Goal: Task Accomplishment & Management: Manage account settings

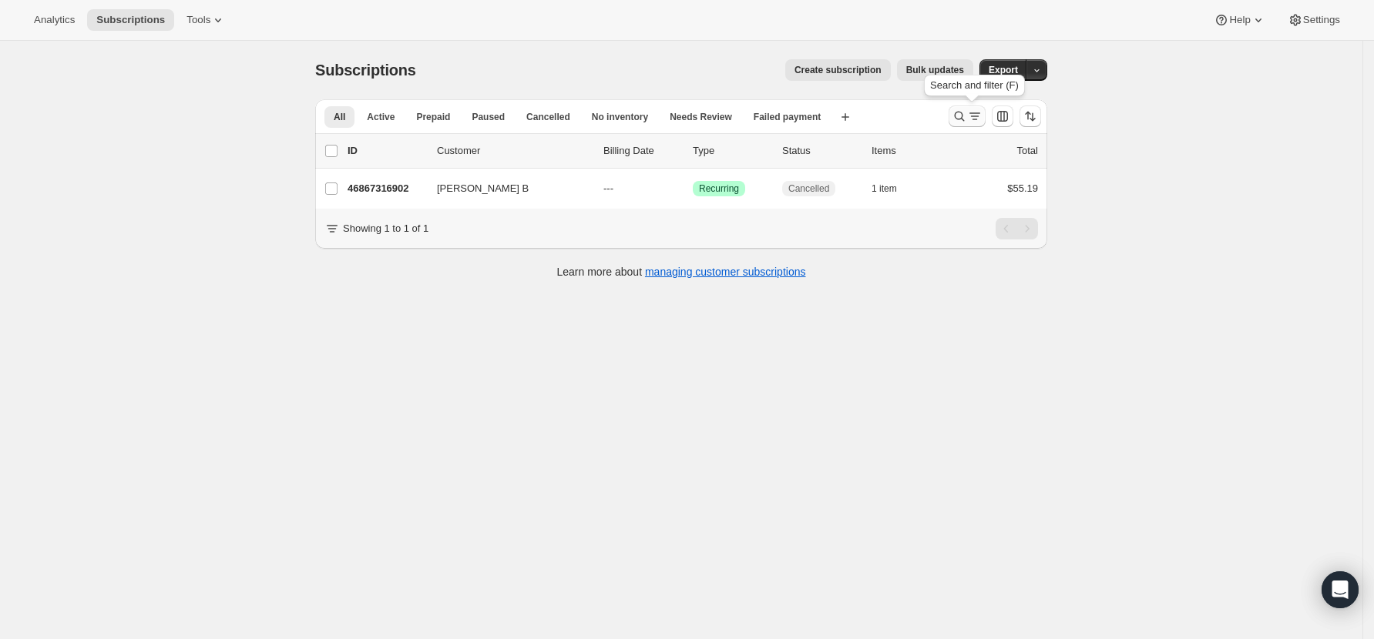
click at [965, 114] on icon "Search and filter results" at bounding box center [960, 117] width 10 height 10
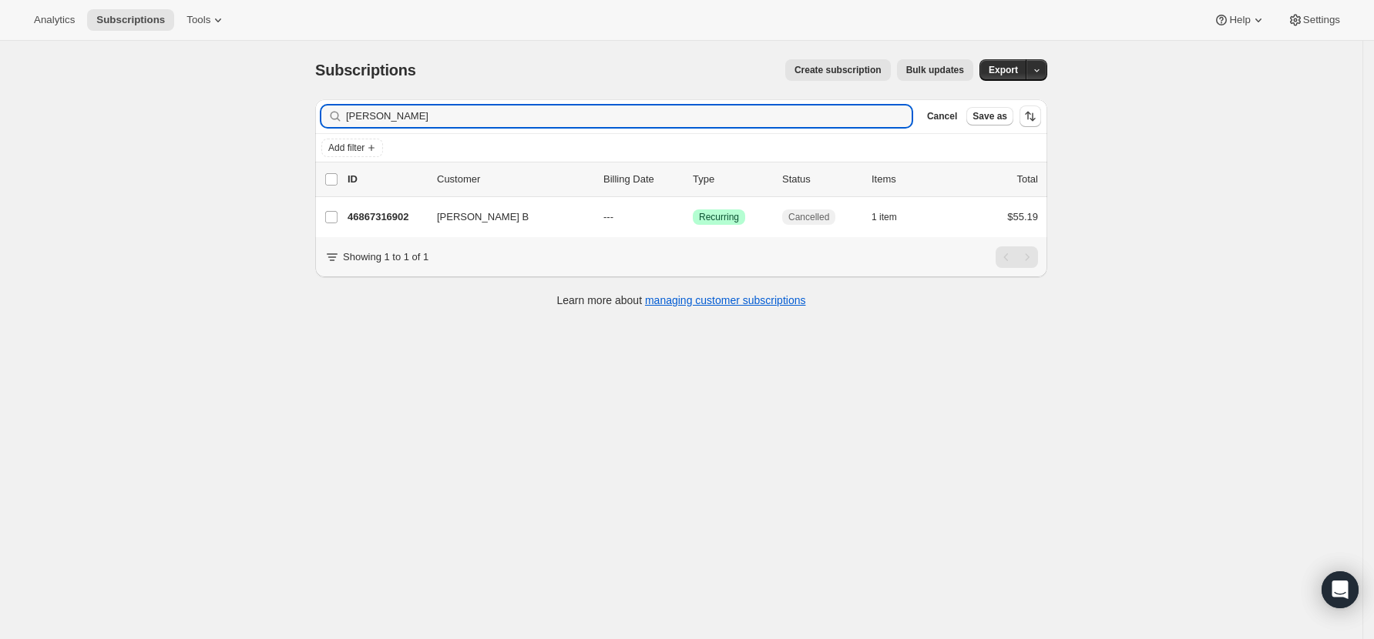
drag, startPoint x: 385, startPoint y: 117, endPoint x: 267, endPoint y: 118, distance: 118.6
click at [267, 118] on div "Subscriptions. This page is ready Subscriptions Create subscription Bulk update…" at bounding box center [681, 360] width 1362 height 639
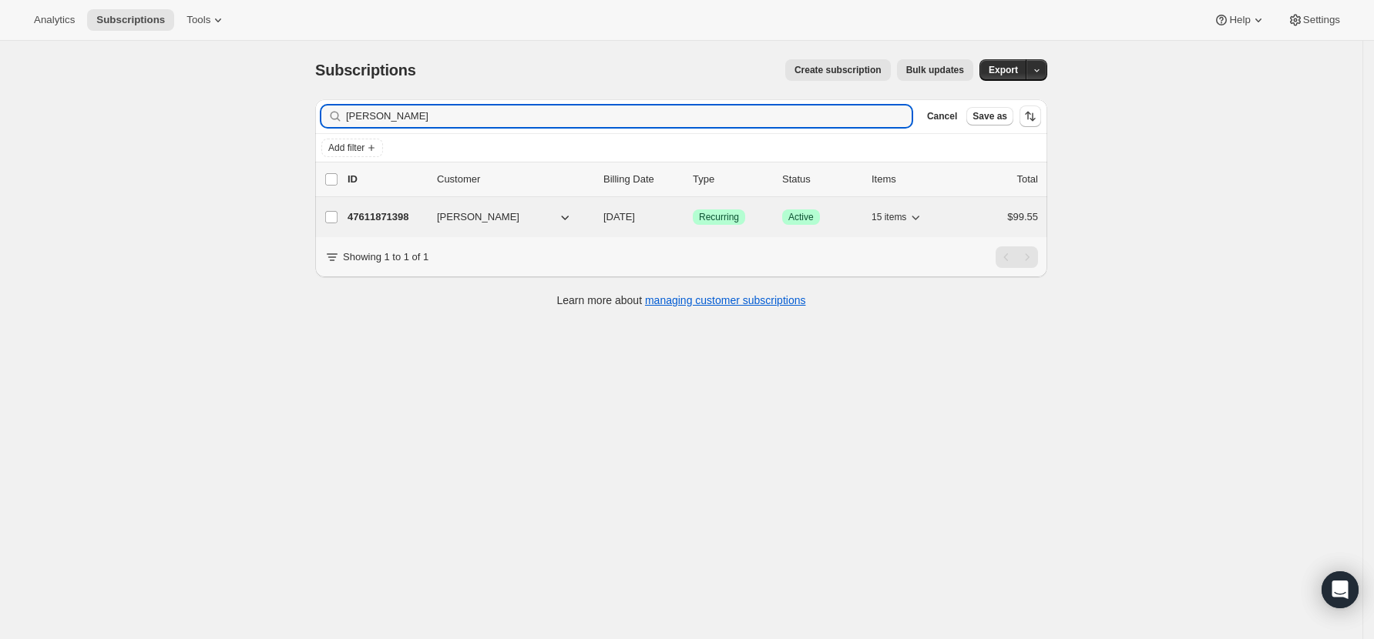
type input "yvonna"
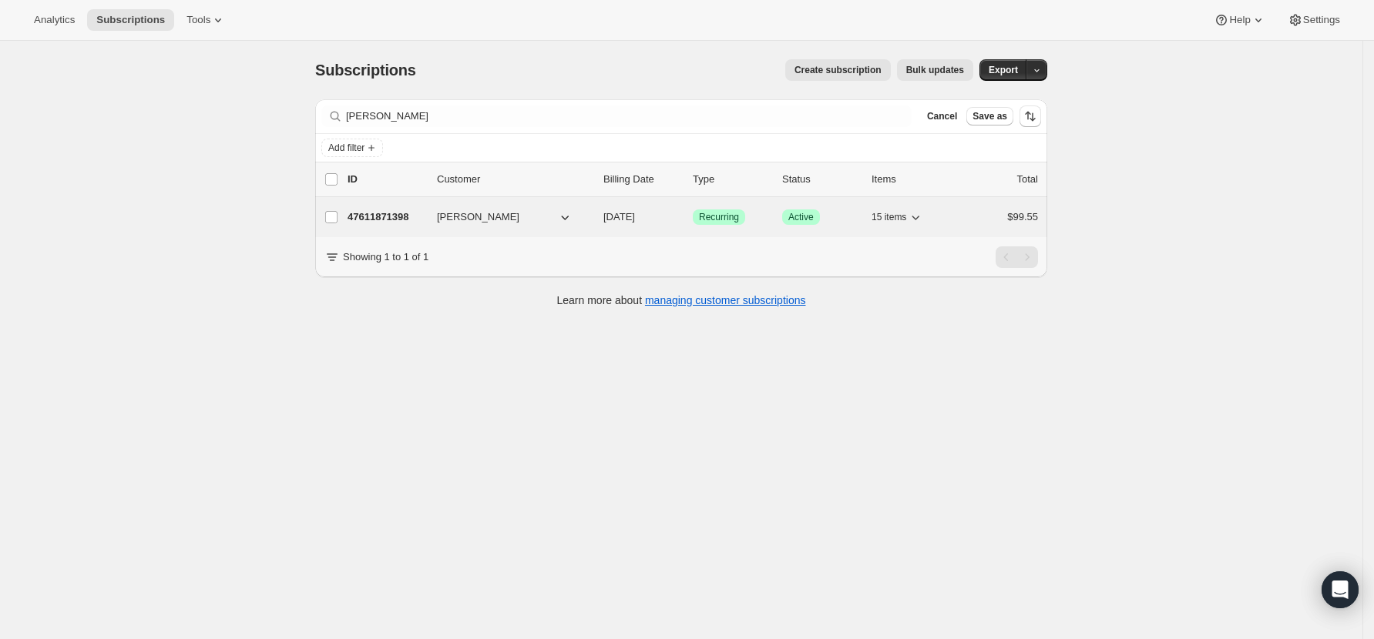
click at [367, 217] on p "47611871398" at bounding box center [385, 217] width 77 height 15
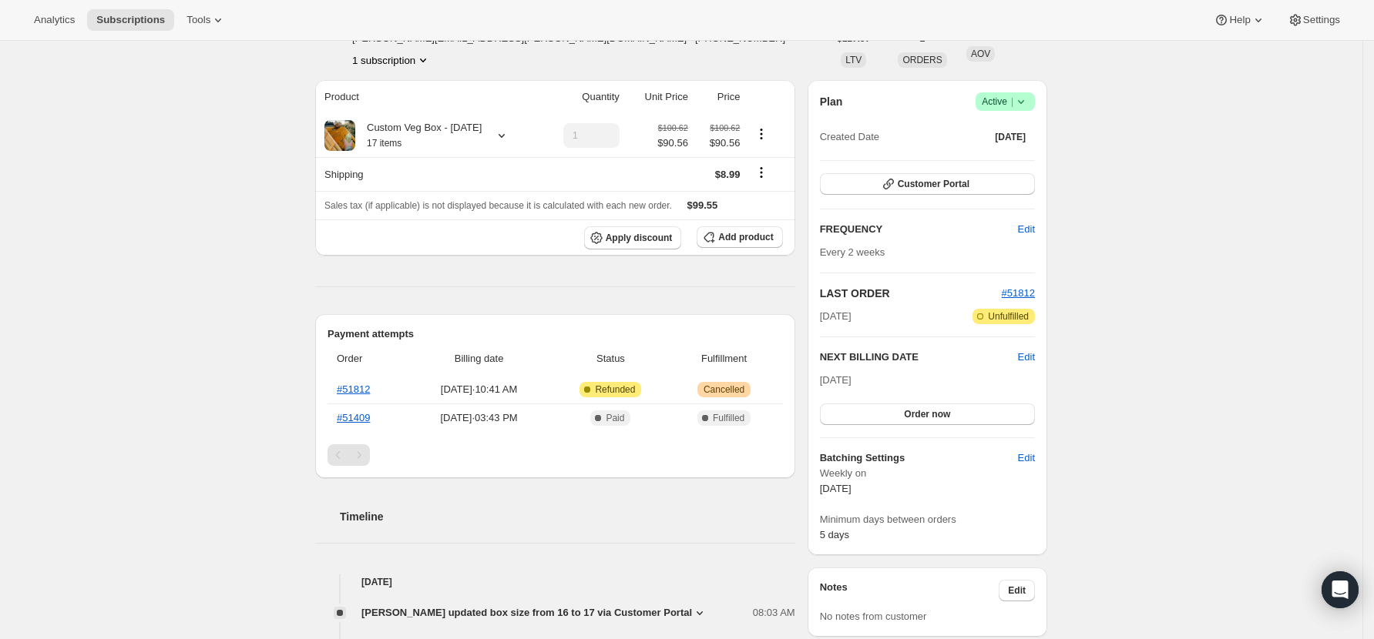
scroll to position [308, 0]
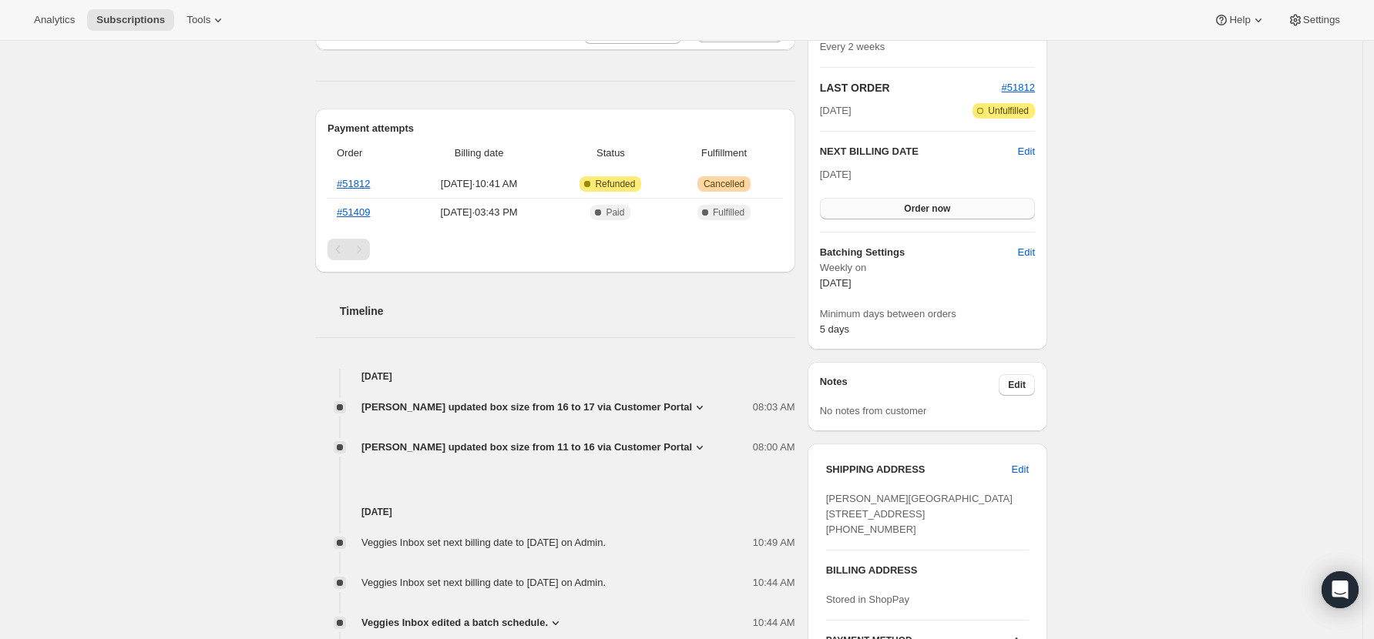
click at [910, 207] on span "Order now" at bounding box center [927, 209] width 46 height 12
click at [911, 207] on span "Click to confirm" at bounding box center [927, 209] width 70 height 12
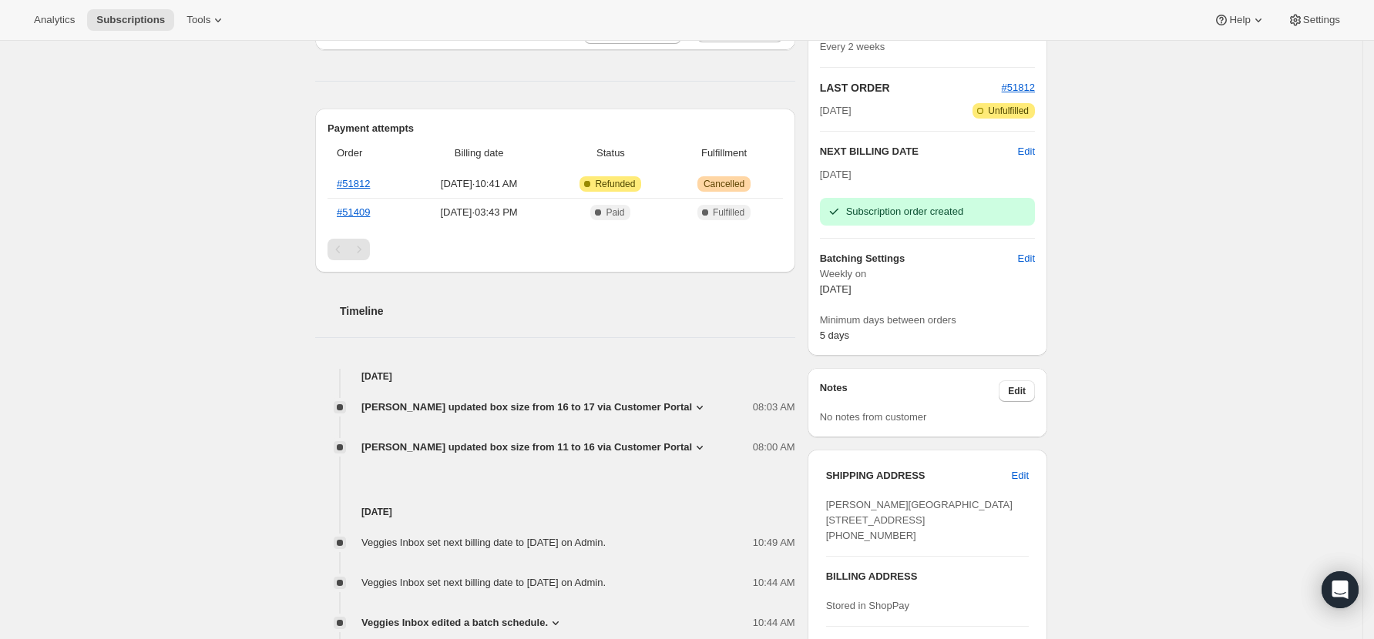
scroll to position [0, 0]
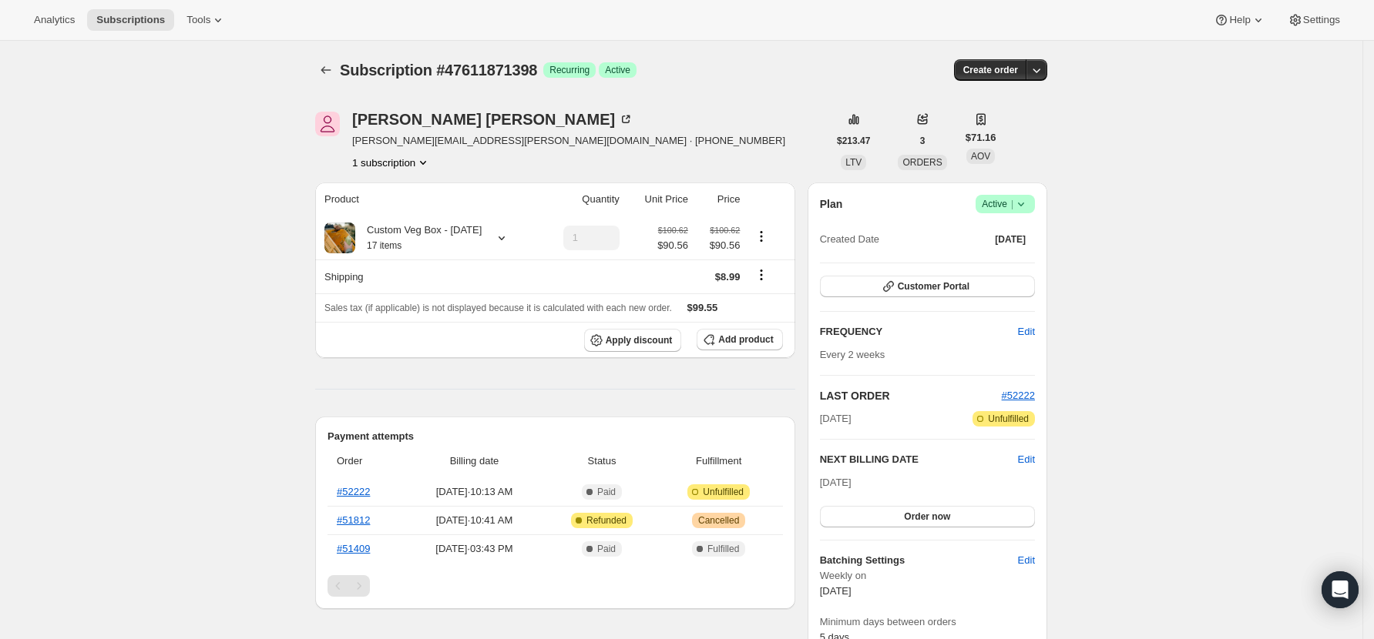
scroll to position [102, 0]
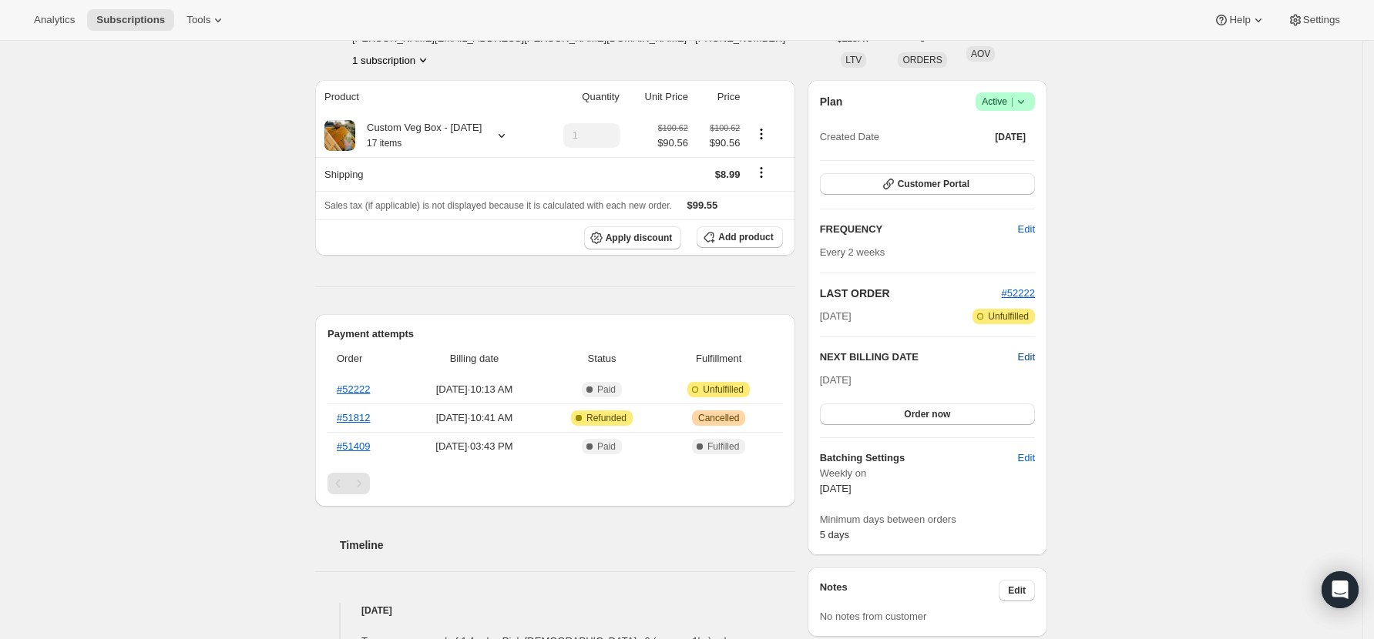
click at [1025, 355] on span "Edit" at bounding box center [1026, 357] width 17 height 15
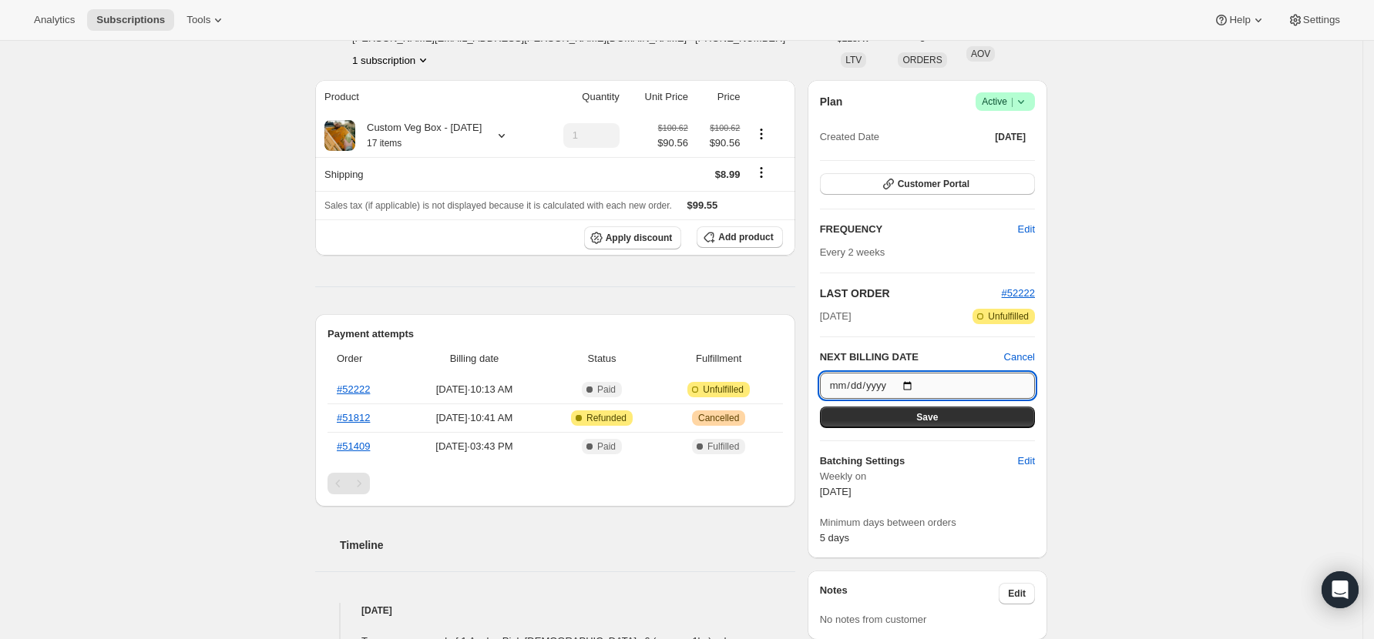
click at [918, 384] on input "2025-09-27" at bounding box center [927, 386] width 215 height 26
type input "2025-10-04"
click at [938, 421] on span "Save" at bounding box center [927, 417] width 22 height 12
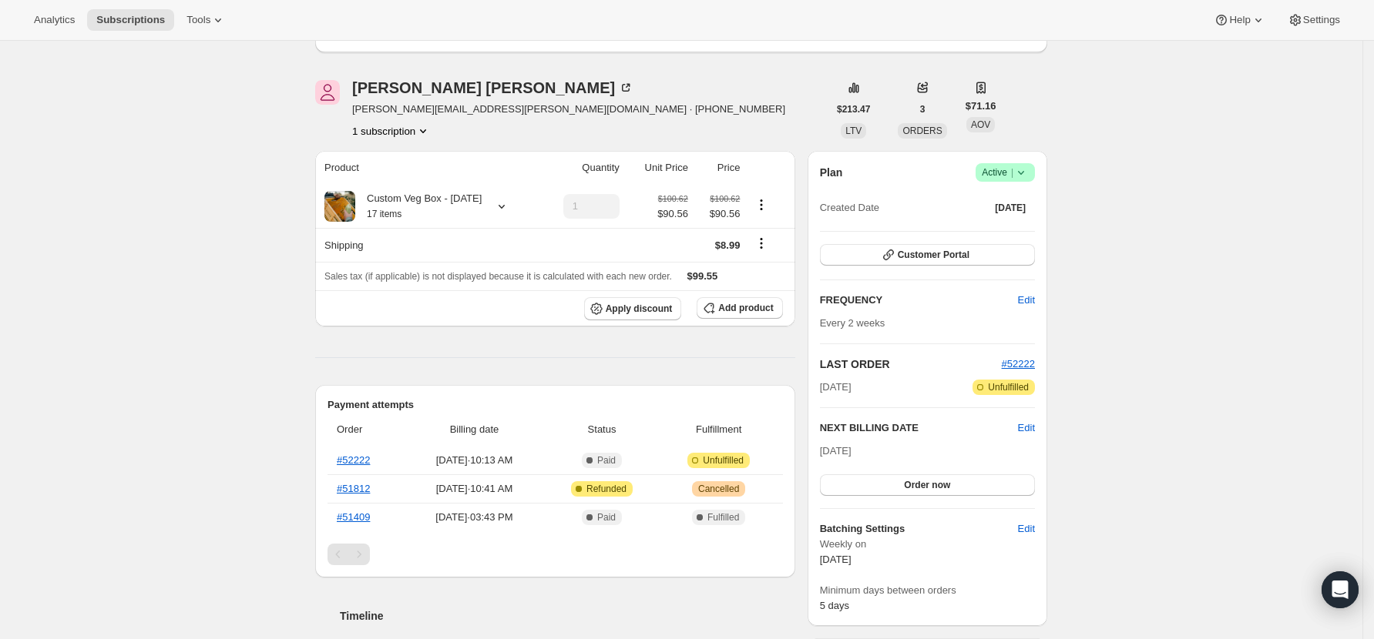
scroll to position [0, 0]
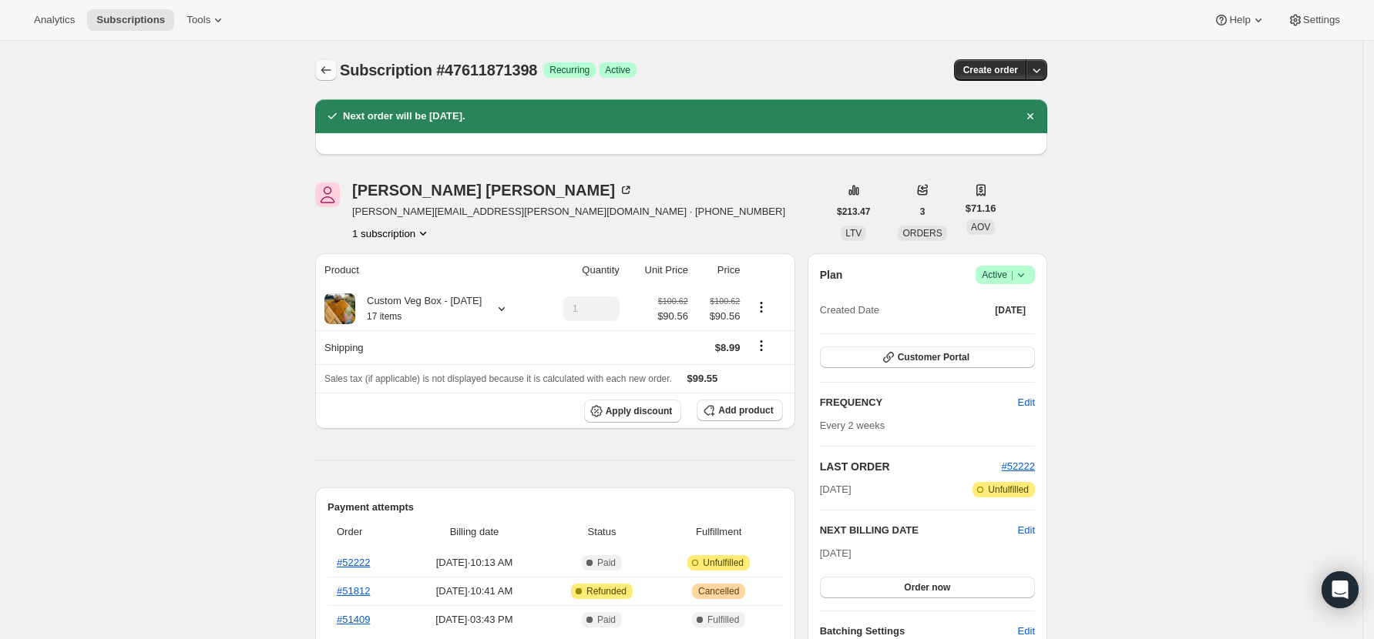
click at [334, 72] on icon "Subscriptions" at bounding box center [325, 69] width 15 height 15
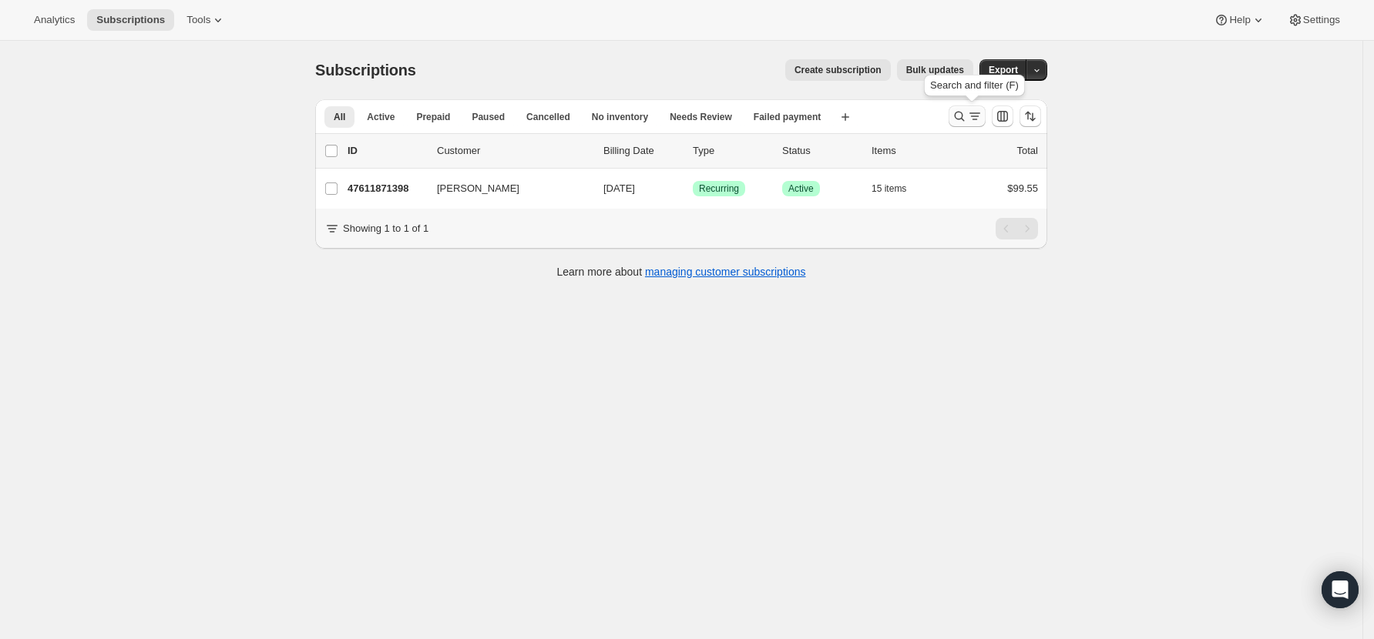
click at [964, 112] on icon "Search and filter results" at bounding box center [958, 116] width 15 height 15
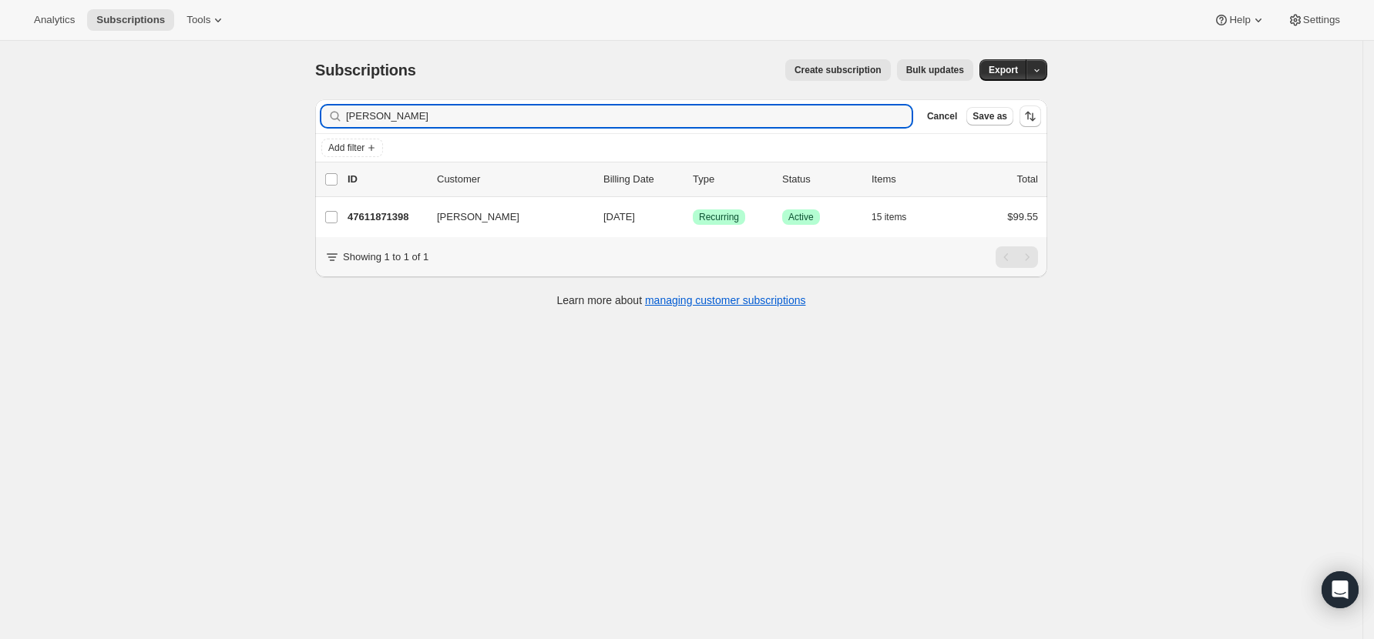
drag, startPoint x: 386, startPoint y: 117, endPoint x: 243, endPoint y: 102, distance: 144.0
click at [243, 102] on div "Subscriptions. This page is ready Subscriptions Create subscription Bulk update…" at bounding box center [681, 360] width 1362 height 639
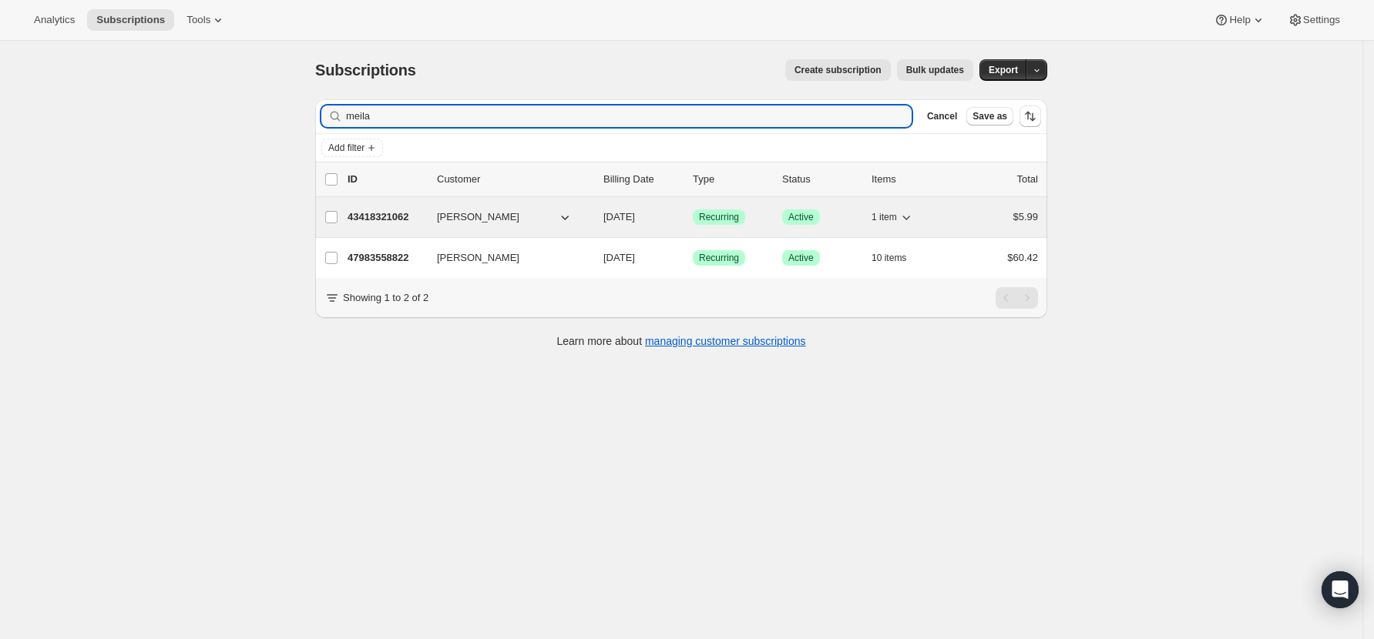
type input "meila"
click at [382, 215] on p "43418321062" at bounding box center [385, 217] width 77 height 15
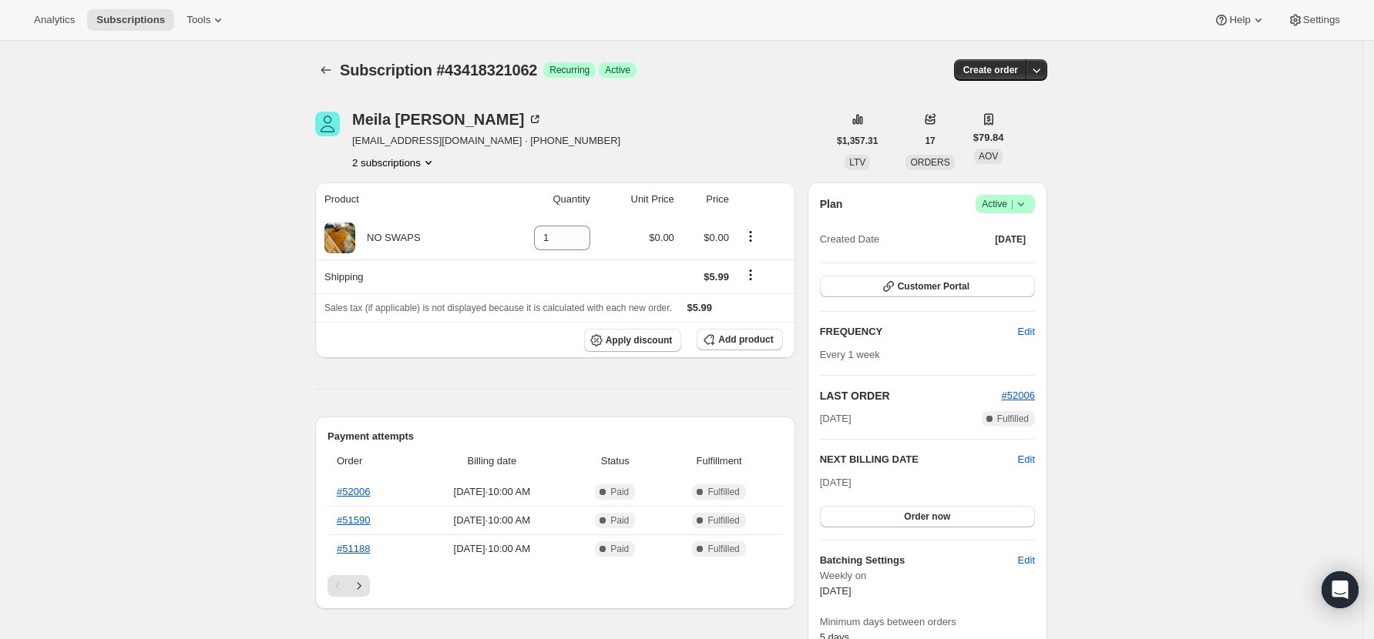
click at [1028, 205] on icon at bounding box center [1020, 203] width 15 height 15
click at [1022, 263] on span "Cancel subscription" at bounding box center [1011, 261] width 87 height 12
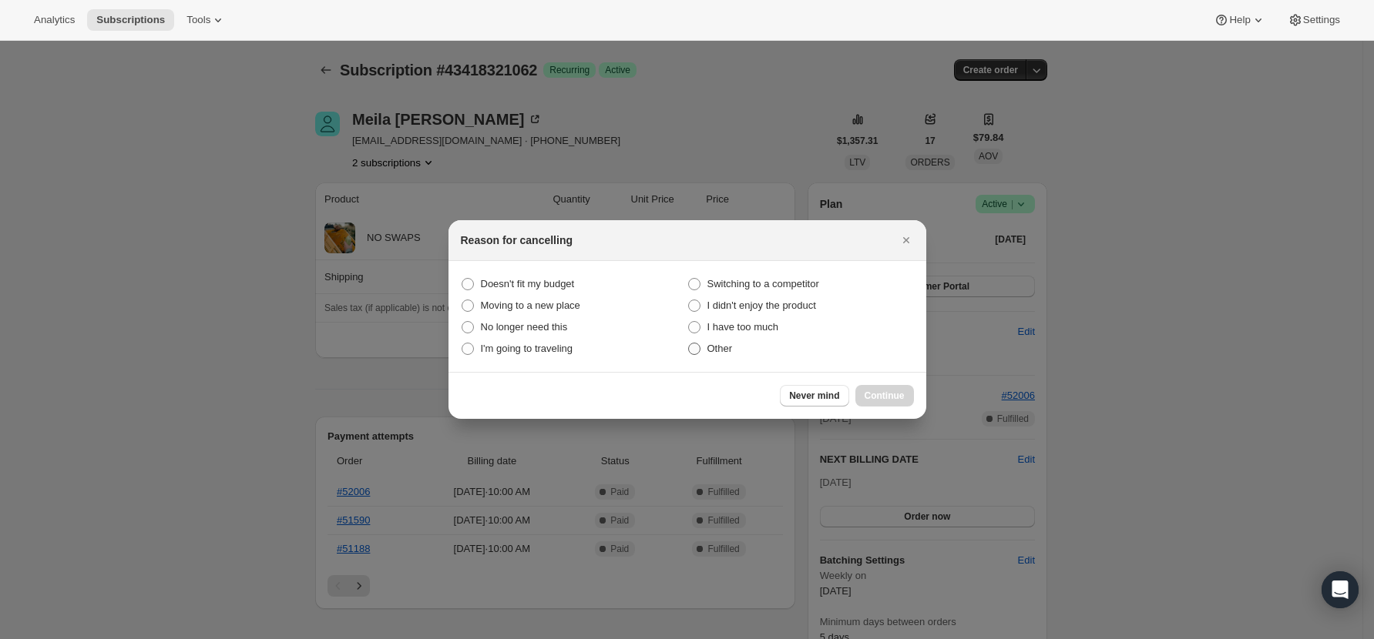
click at [715, 357] on label "Other" at bounding box center [800, 349] width 226 height 22
click at [689, 344] on input "Other" at bounding box center [688, 343] width 1 height 1
radio input "true"
click at [864, 403] on button "Continue" at bounding box center [884, 396] width 59 height 22
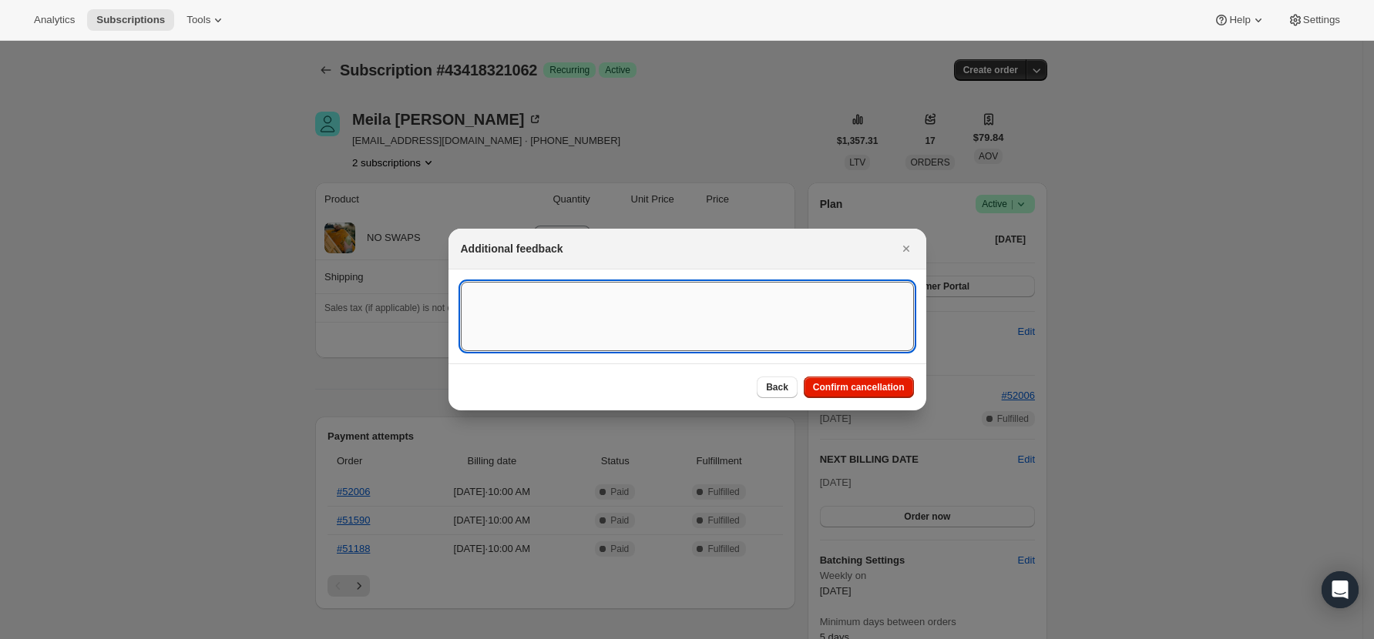
click at [581, 296] on textarea ":r90:" at bounding box center [687, 316] width 453 height 69
type textarea "Admin cancel - two active subsccriptions"
click at [872, 389] on span "Confirm cancellation" at bounding box center [859, 387] width 92 height 12
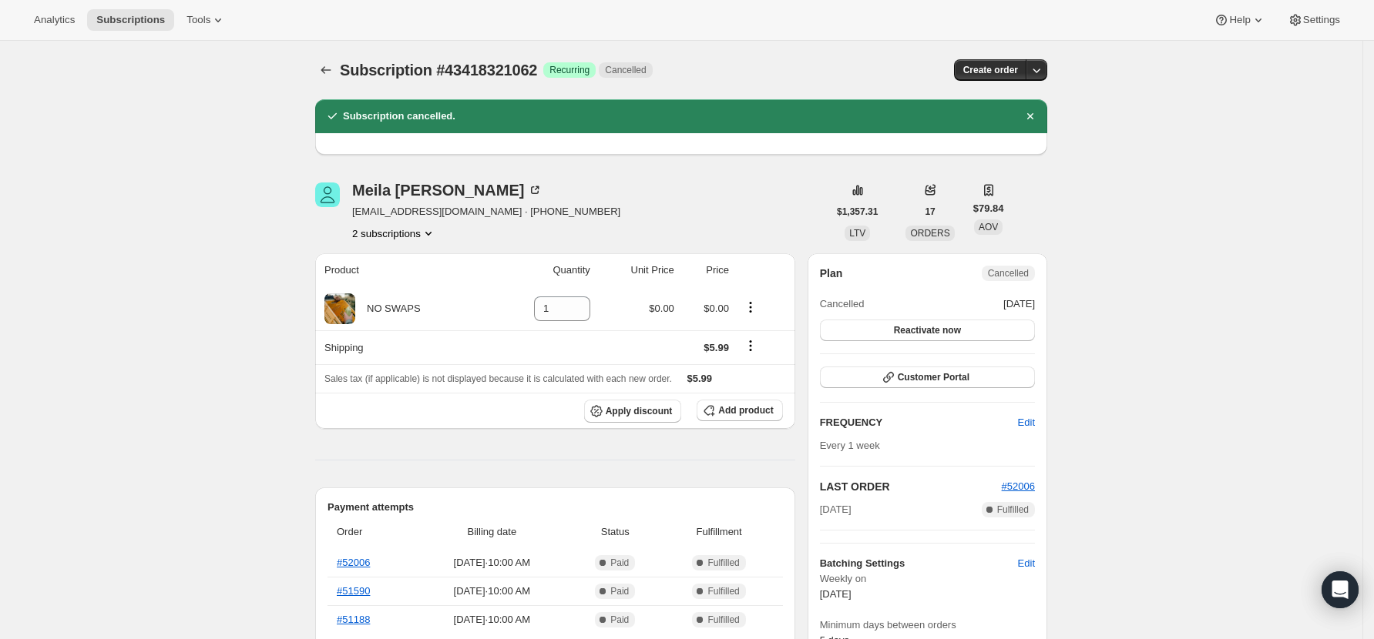
click at [428, 234] on icon "Product actions" at bounding box center [428, 233] width 15 height 15
click at [428, 284] on span "47983558822" at bounding box center [400, 288] width 107 height 15
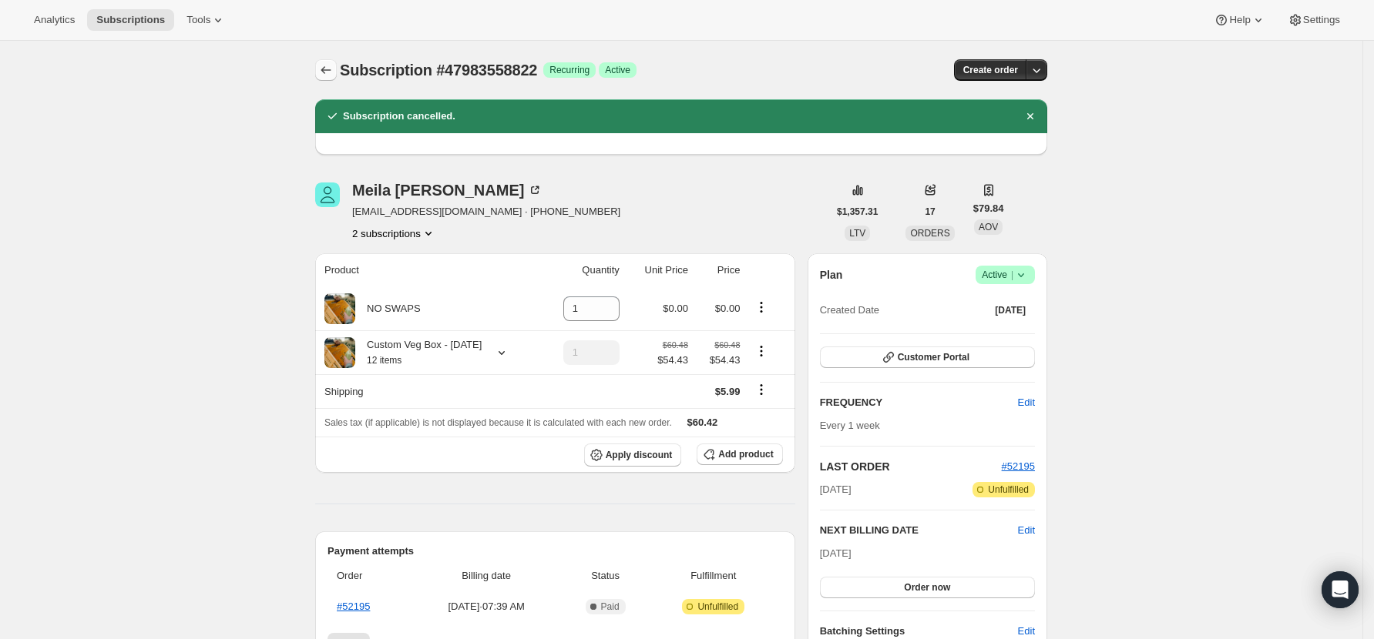
click at [331, 69] on icon "Subscriptions" at bounding box center [325, 69] width 15 height 15
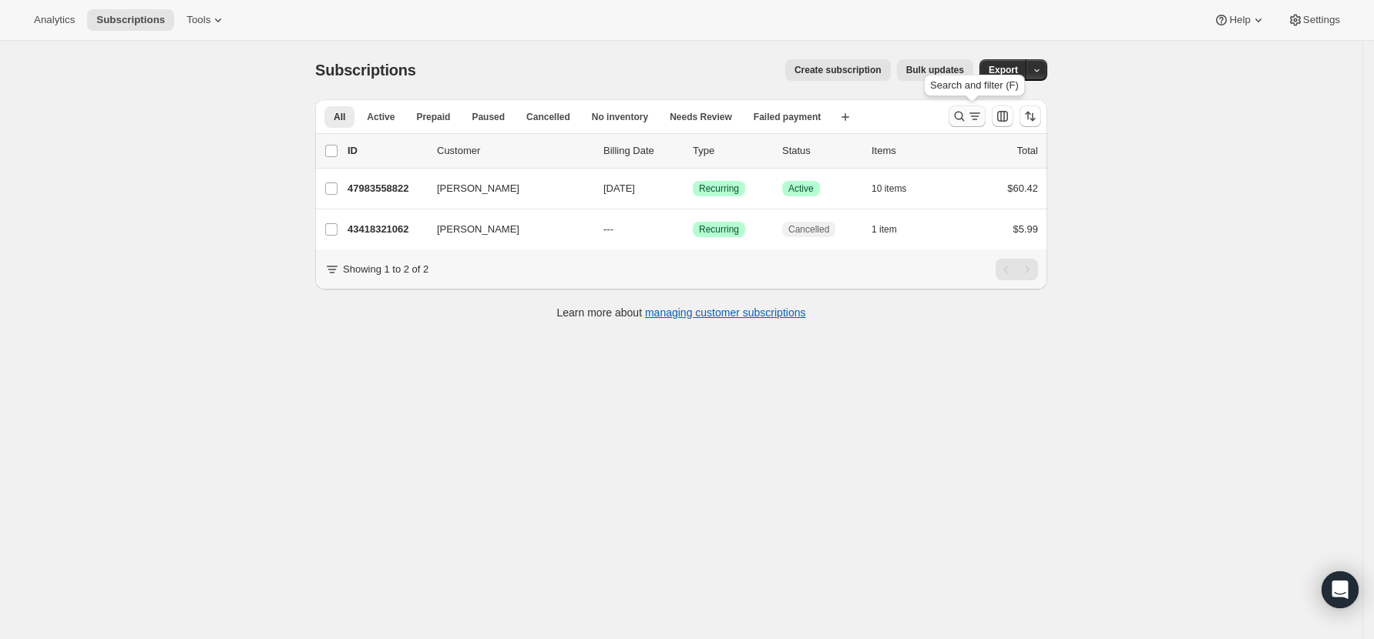
click at [965, 113] on icon "Search and filter results" at bounding box center [958, 116] width 15 height 15
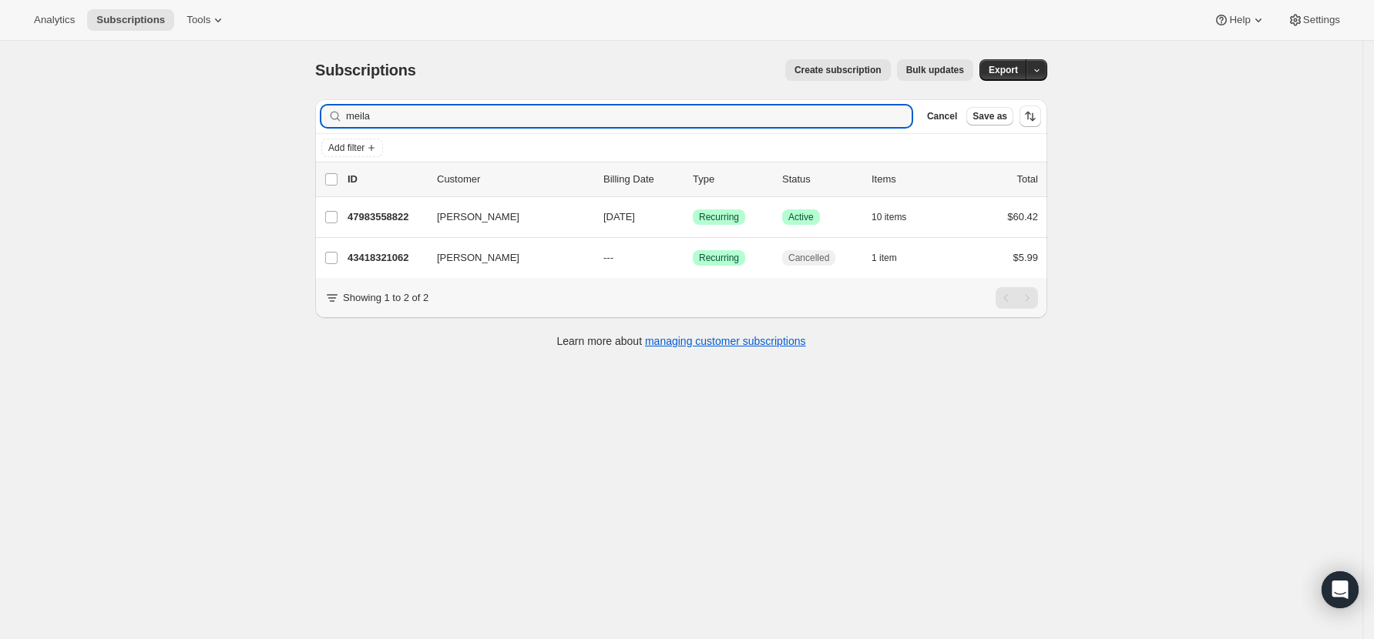
drag, startPoint x: 388, startPoint y: 116, endPoint x: 263, endPoint y: 105, distance: 124.6
click at [263, 105] on div "Subscriptions. This page is ready Subscriptions Create subscription Bulk update…" at bounding box center [681, 360] width 1362 height 639
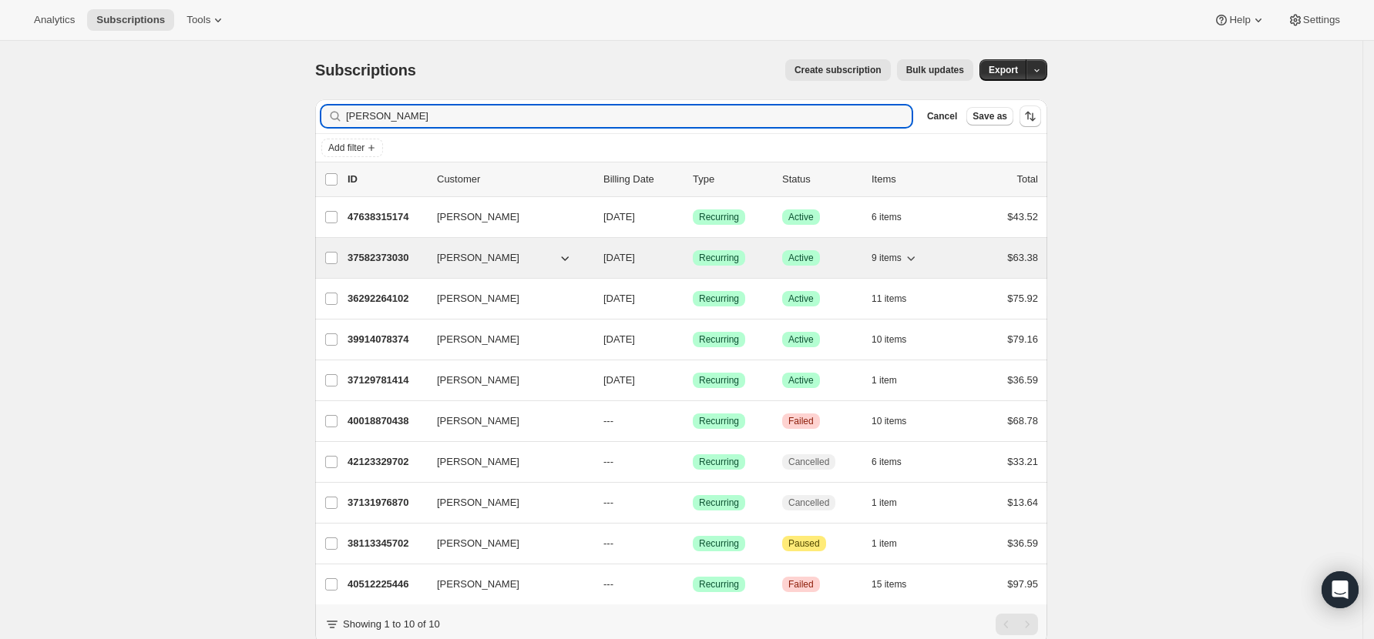
type input "Susan"
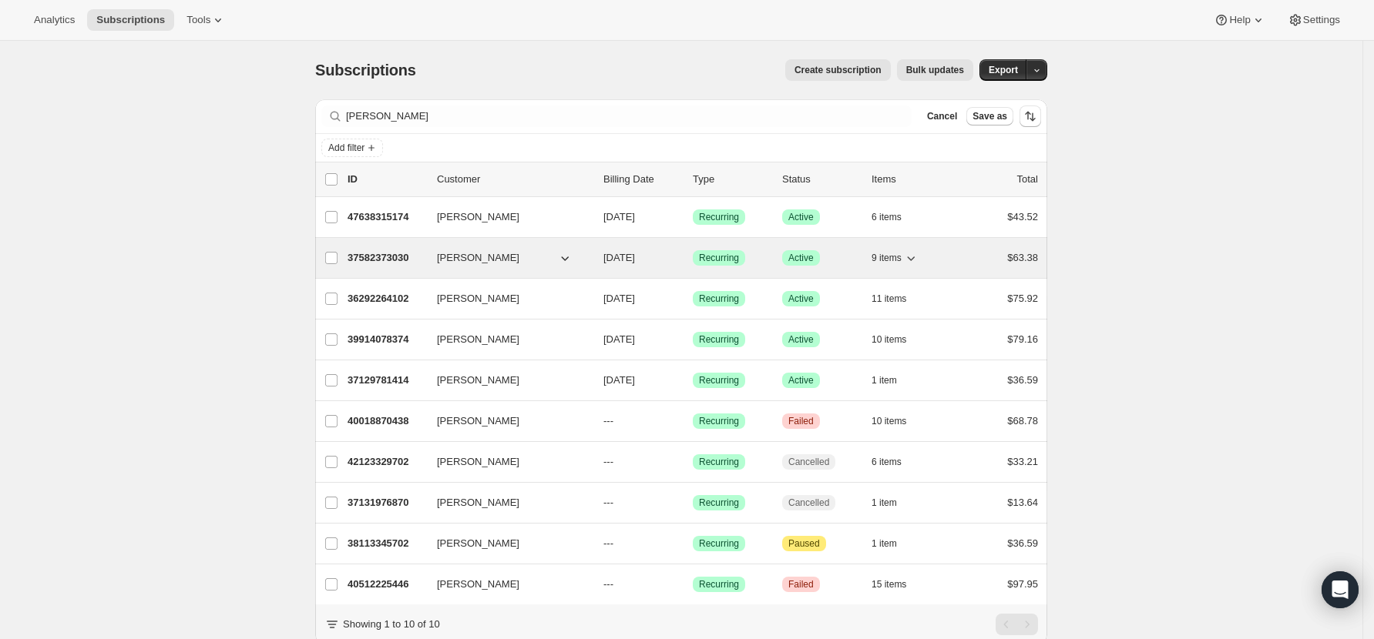
click at [405, 257] on p "37582373030" at bounding box center [385, 257] width 77 height 15
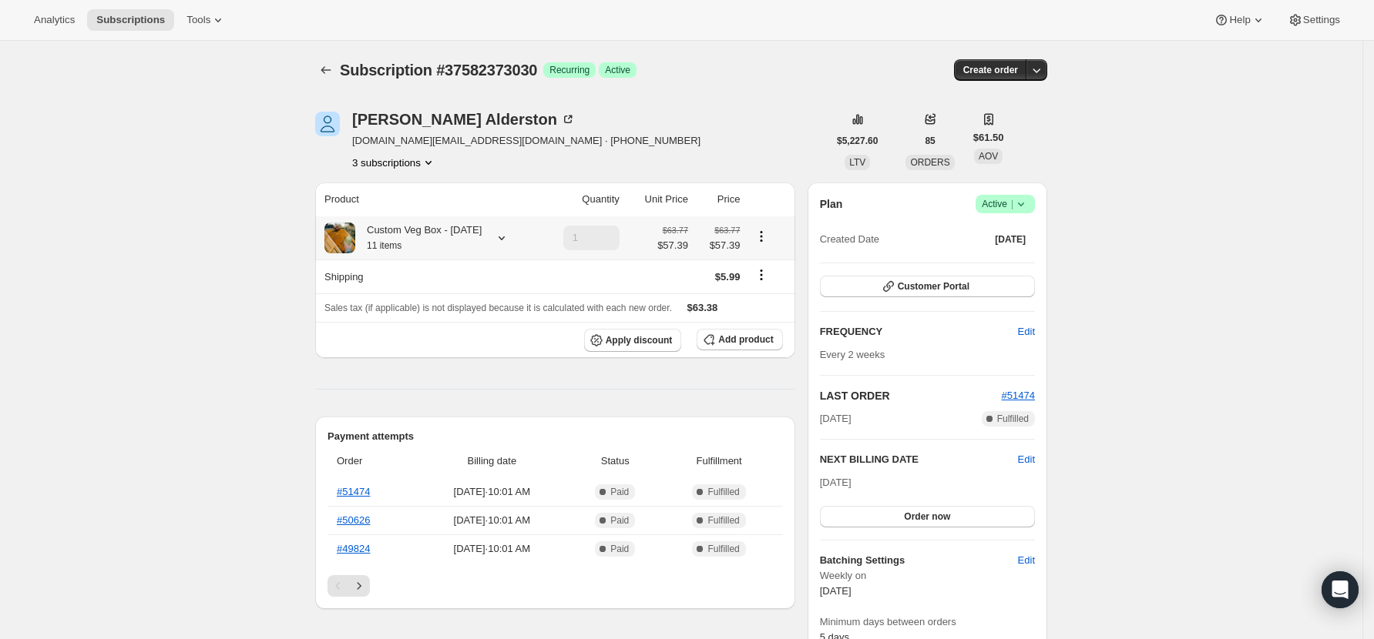
click at [488, 236] on div at bounding box center [499, 237] width 22 height 15
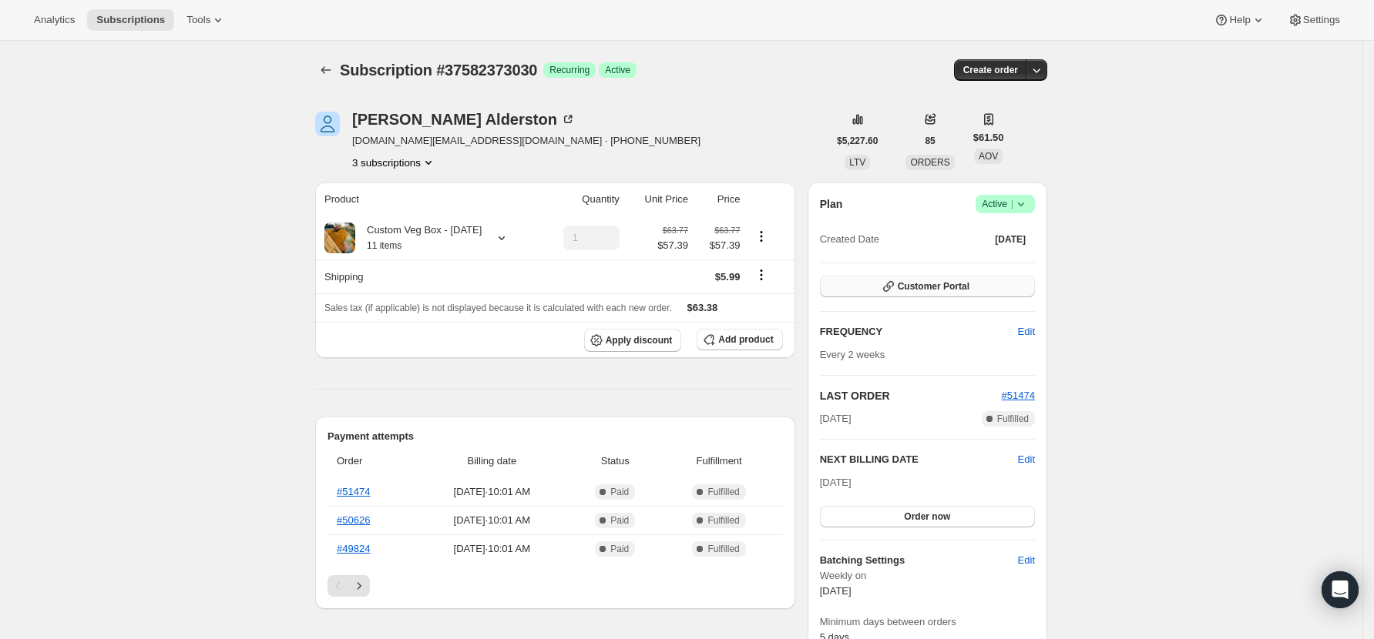
click at [964, 287] on span "Customer Portal" at bounding box center [933, 286] width 72 height 12
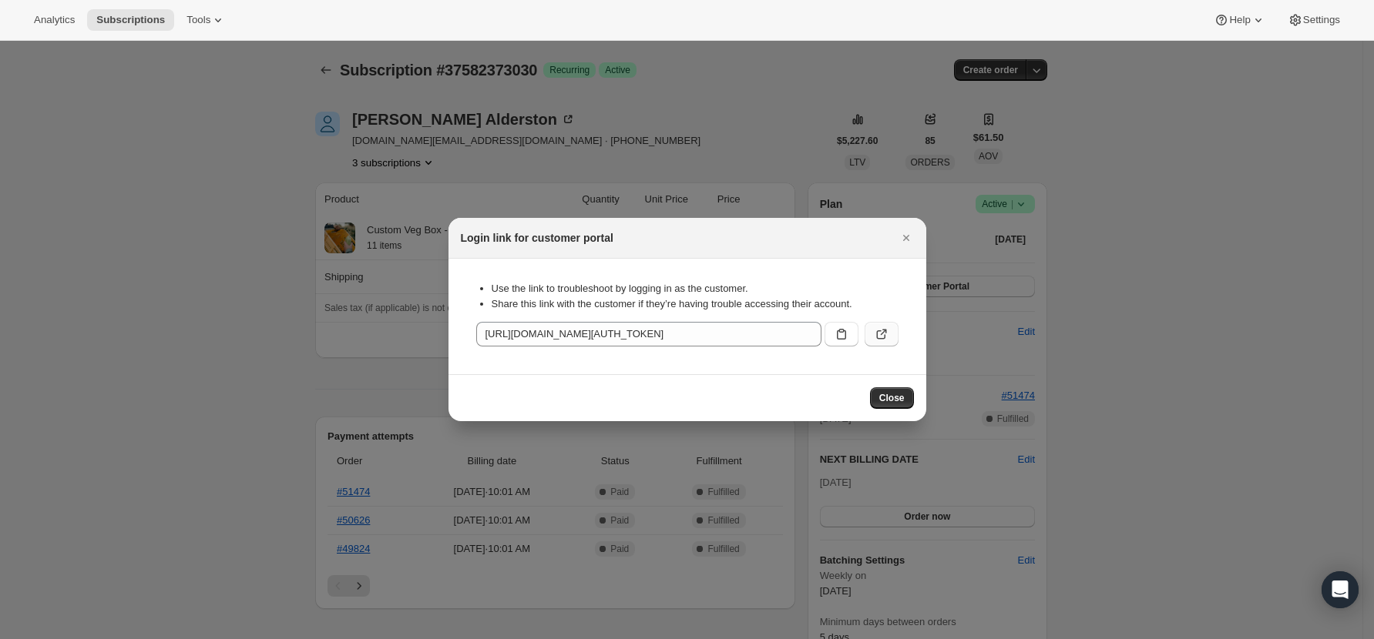
click at [883, 330] on icon ":rl0:" at bounding box center [881, 334] width 15 height 15
click at [915, 395] on div "Close" at bounding box center [687, 397] width 478 height 47
click at [910, 403] on button "Close" at bounding box center [892, 399] width 44 height 22
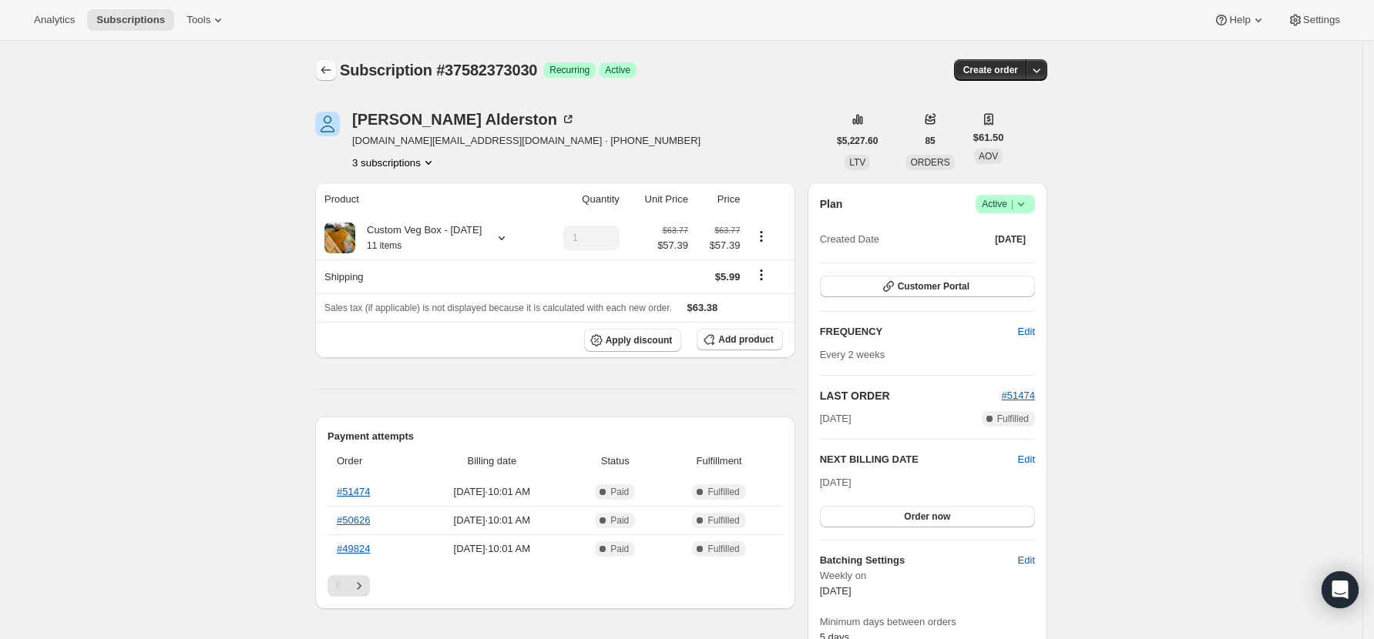
click at [322, 72] on button "Subscriptions" at bounding box center [326, 70] width 22 height 22
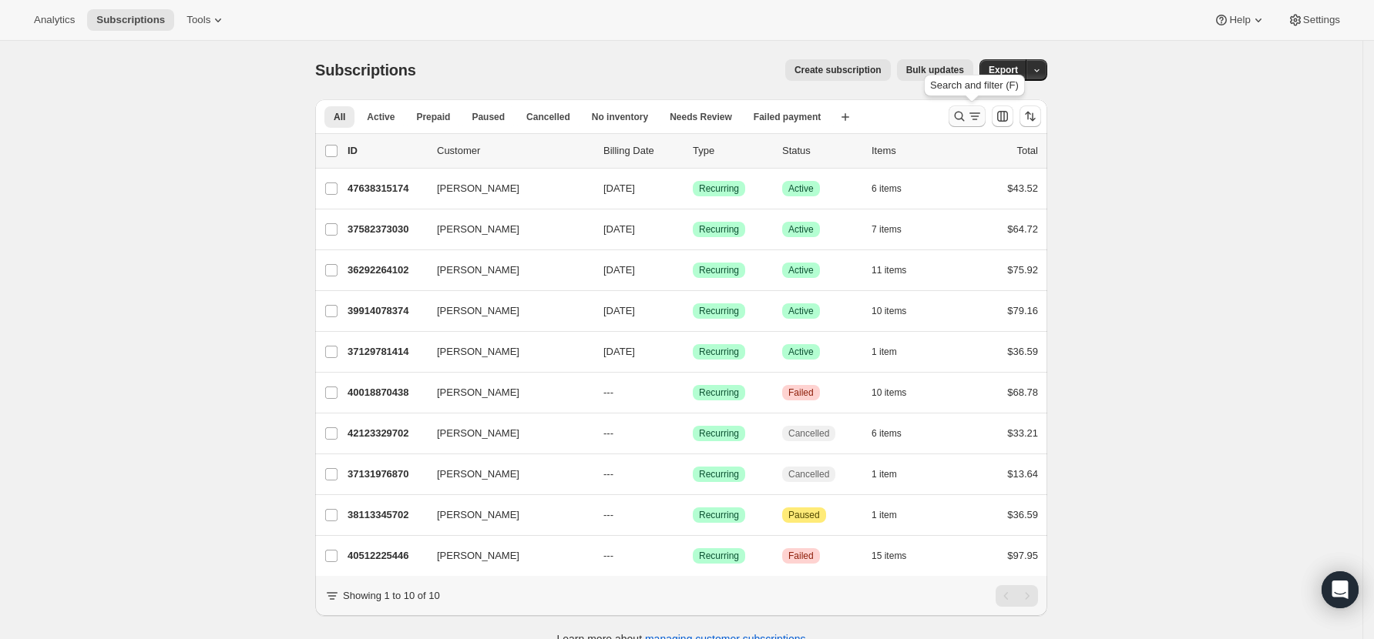
click at [964, 116] on icon "Search and filter results" at bounding box center [958, 116] width 15 height 15
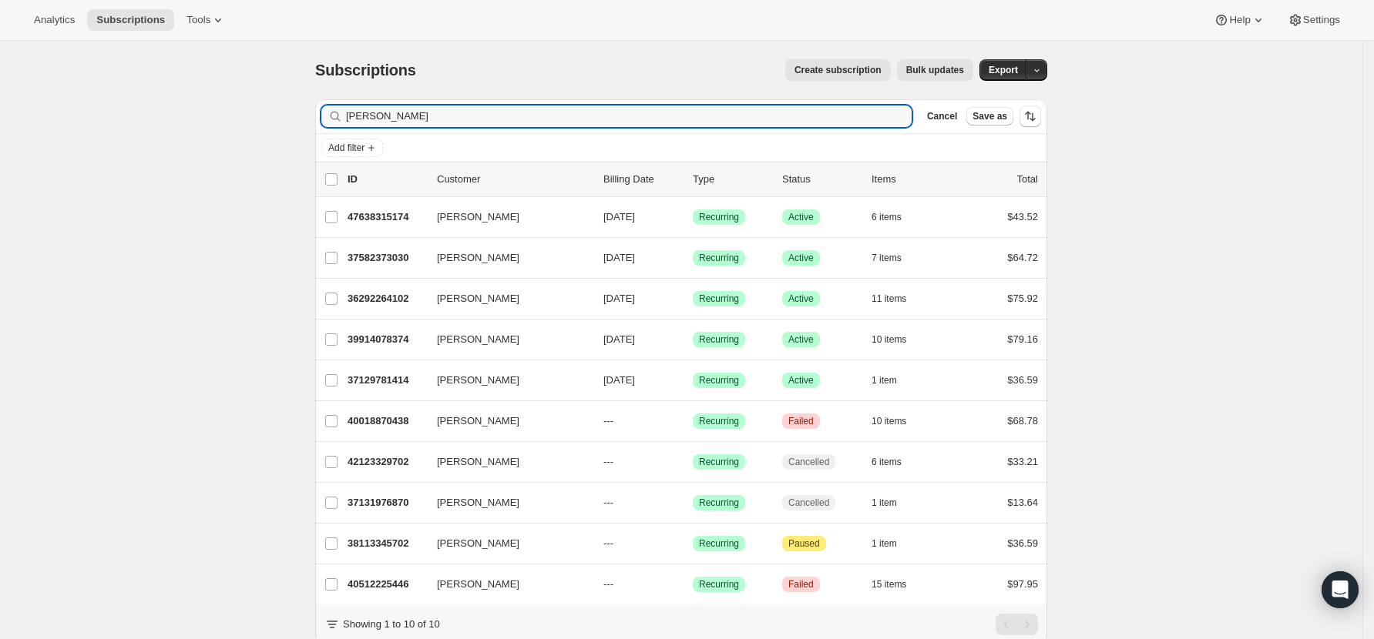
drag, startPoint x: 390, startPoint y: 115, endPoint x: 292, endPoint y: 101, distance: 98.8
click at [292, 101] on div "Subscriptions. This page is ready Subscriptions Create subscription Bulk update…" at bounding box center [681, 366] width 1362 height 650
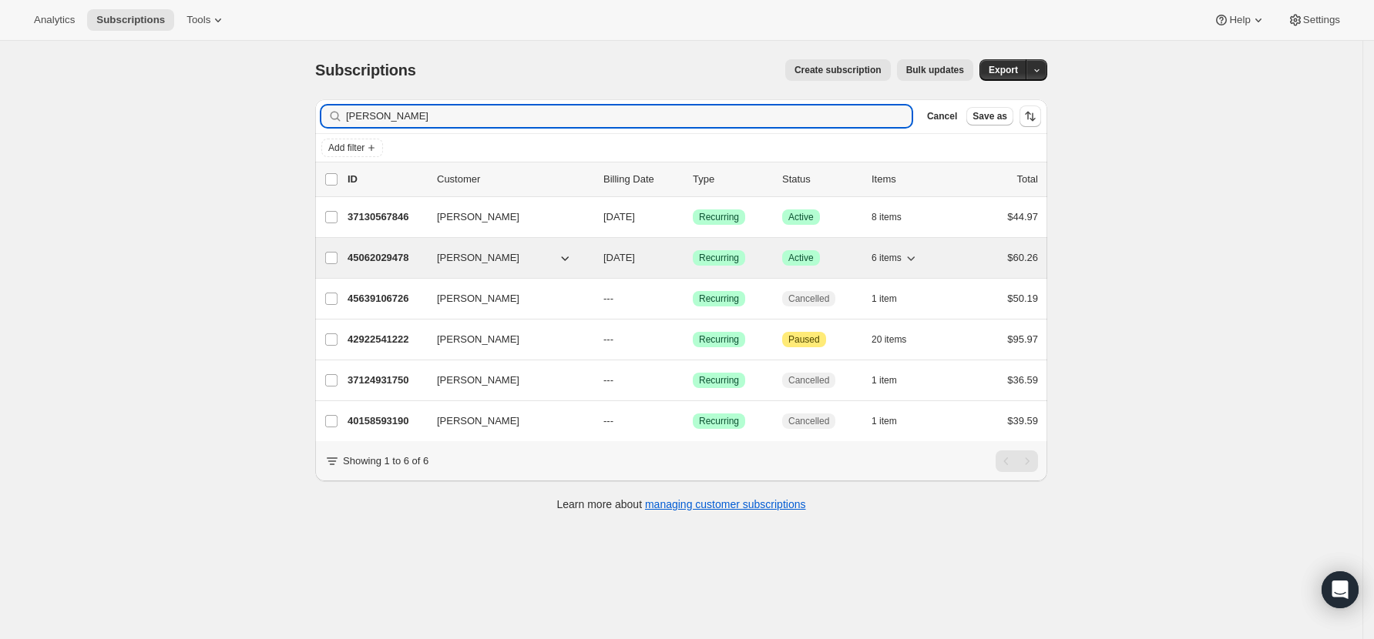
type input "sheryl"
click at [378, 260] on p "45062029478" at bounding box center [385, 257] width 77 height 15
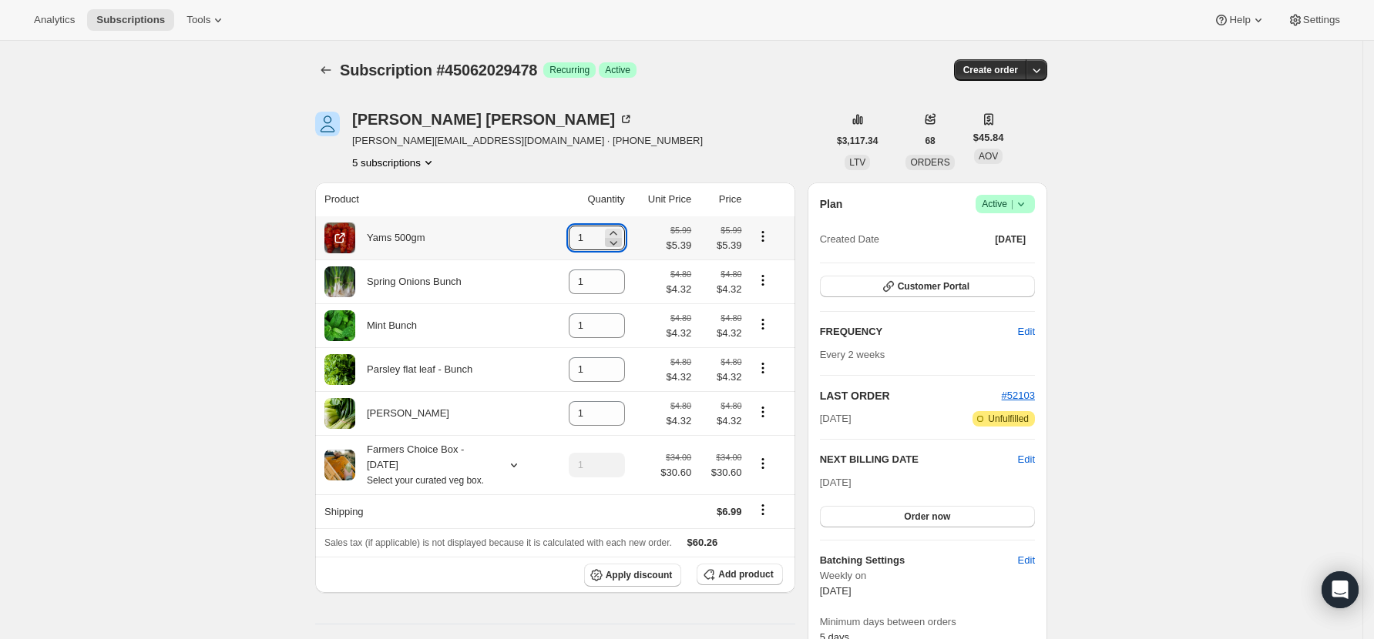
click at [621, 240] on icon at bounding box center [613, 242] width 15 height 15
type input "0"
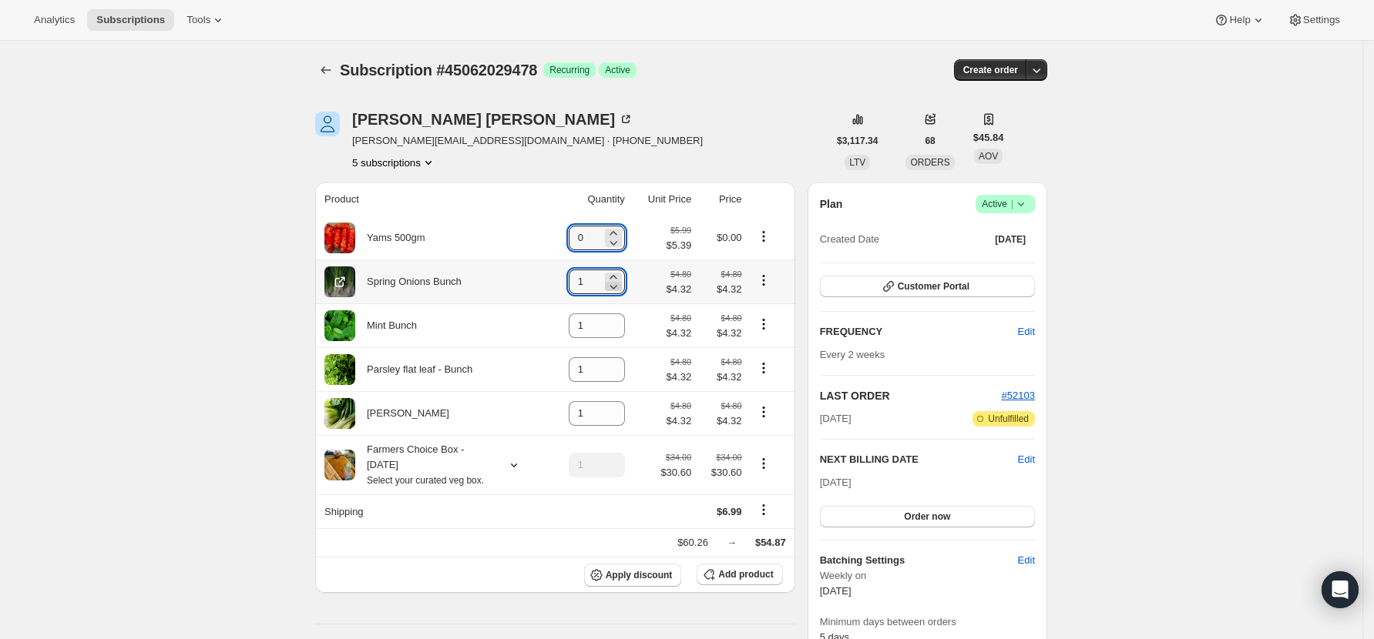
click at [619, 286] on icon at bounding box center [613, 286] width 15 height 15
type input "0"
click at [620, 331] on icon at bounding box center [613, 330] width 15 height 15
type input "0"
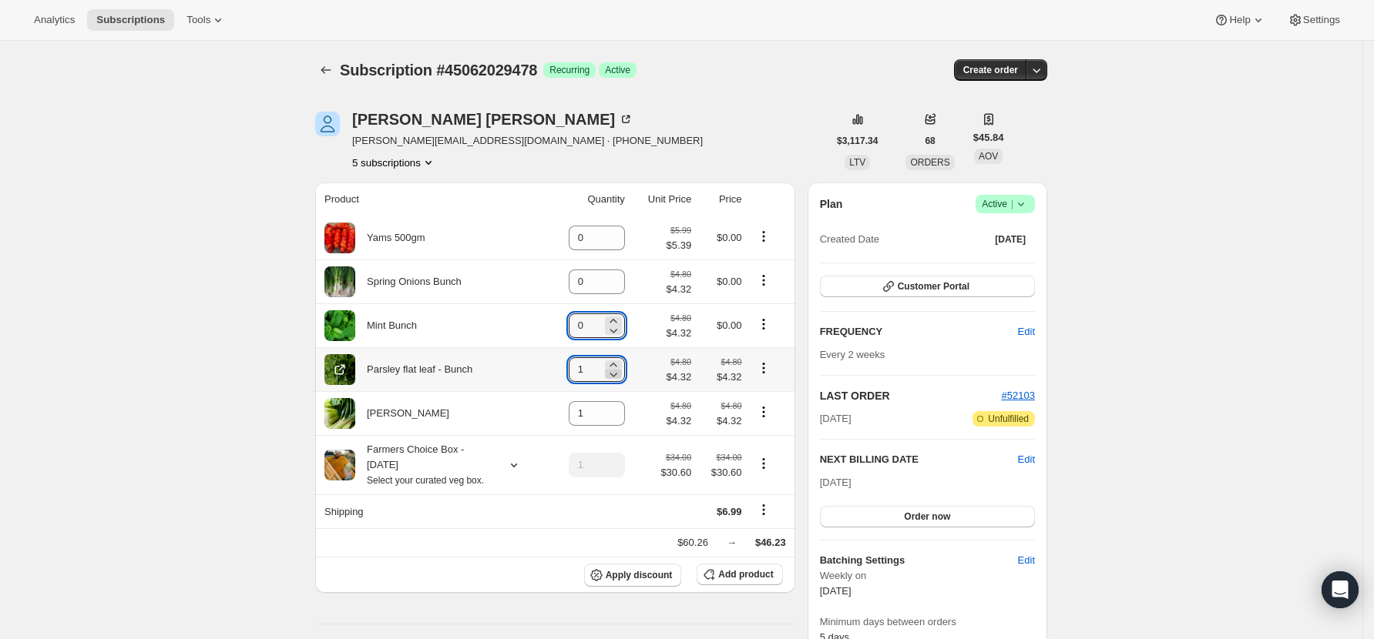
click at [621, 375] on icon at bounding box center [613, 374] width 15 height 15
type input "0"
click at [620, 423] on icon at bounding box center [613, 418] width 15 height 15
type input "0"
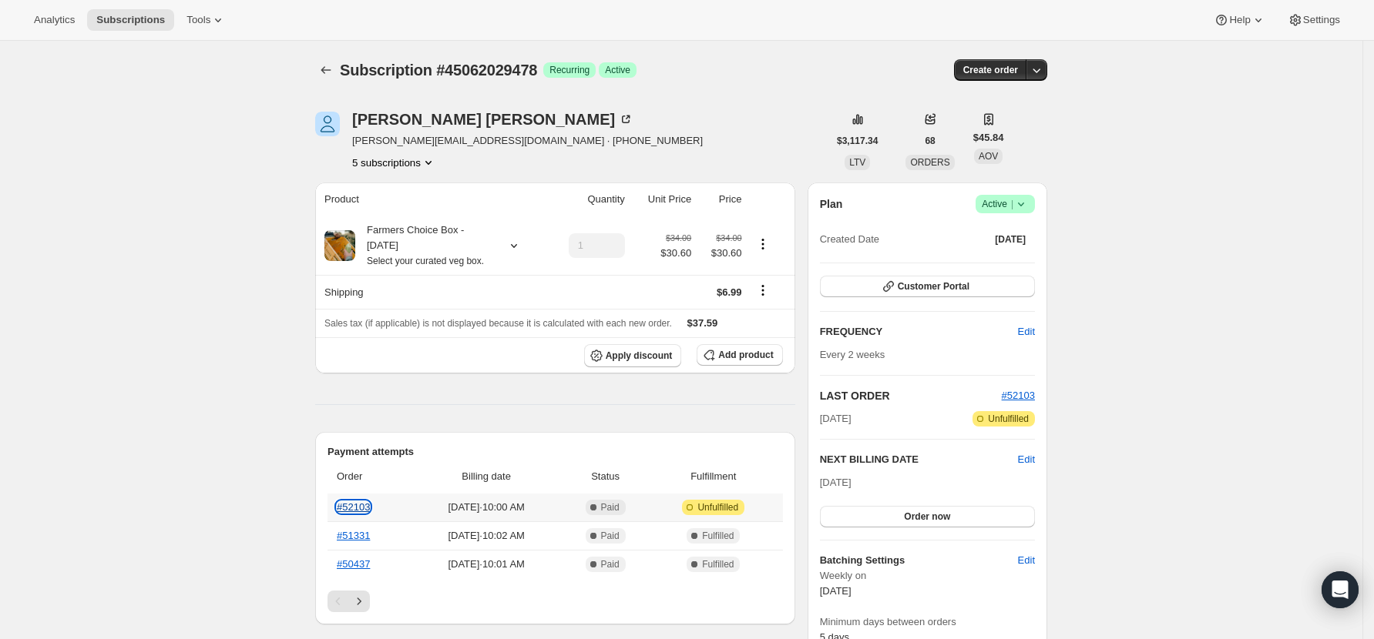
click at [353, 512] on link "#52103" at bounding box center [353, 508] width 33 height 12
click at [330, 69] on icon "Subscriptions" at bounding box center [325, 69] width 15 height 15
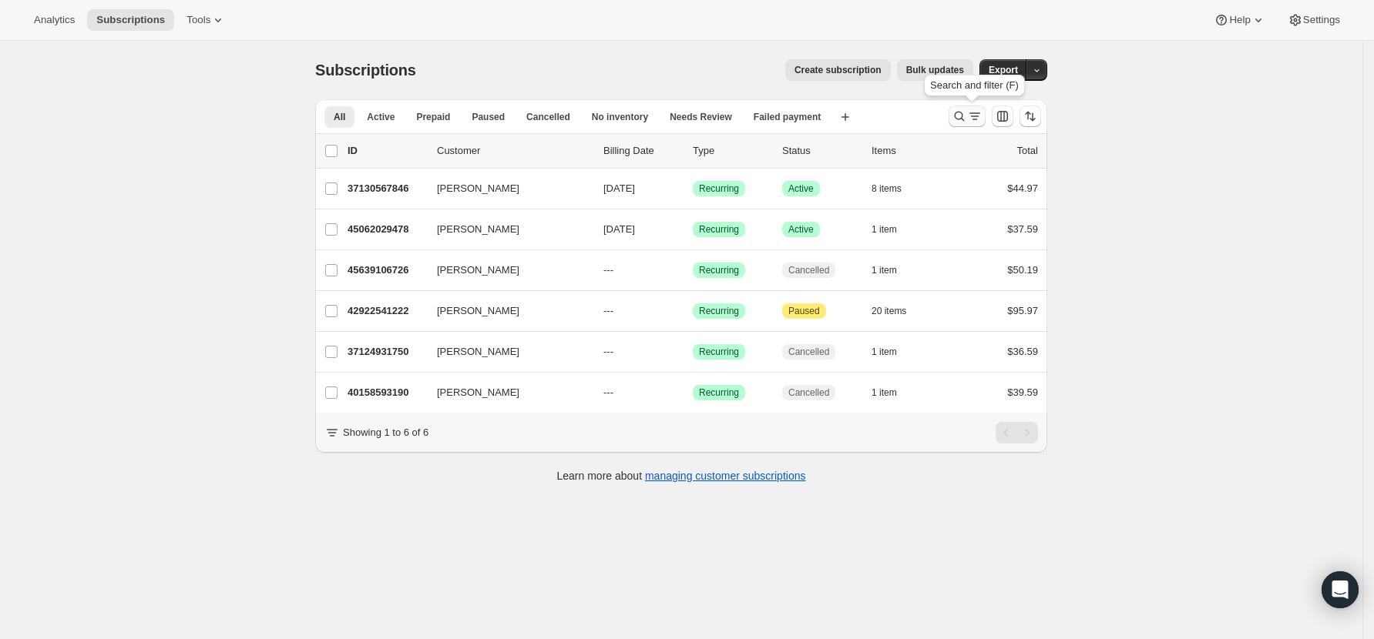
click at [967, 112] on icon "Search and filter results" at bounding box center [958, 116] width 15 height 15
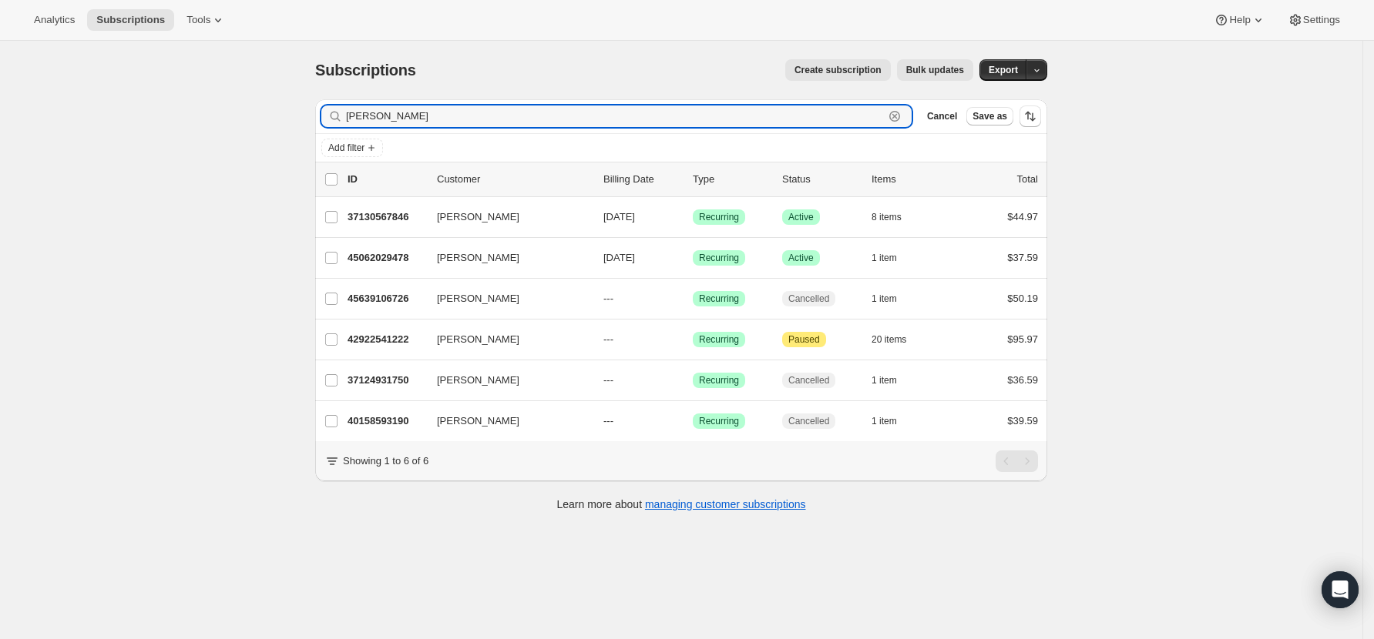
drag, startPoint x: 398, startPoint y: 113, endPoint x: 284, endPoint y: 119, distance: 114.2
click at [284, 119] on div "Subscriptions. This page is ready Subscriptions Create subscription Bulk update…" at bounding box center [681, 360] width 1362 height 639
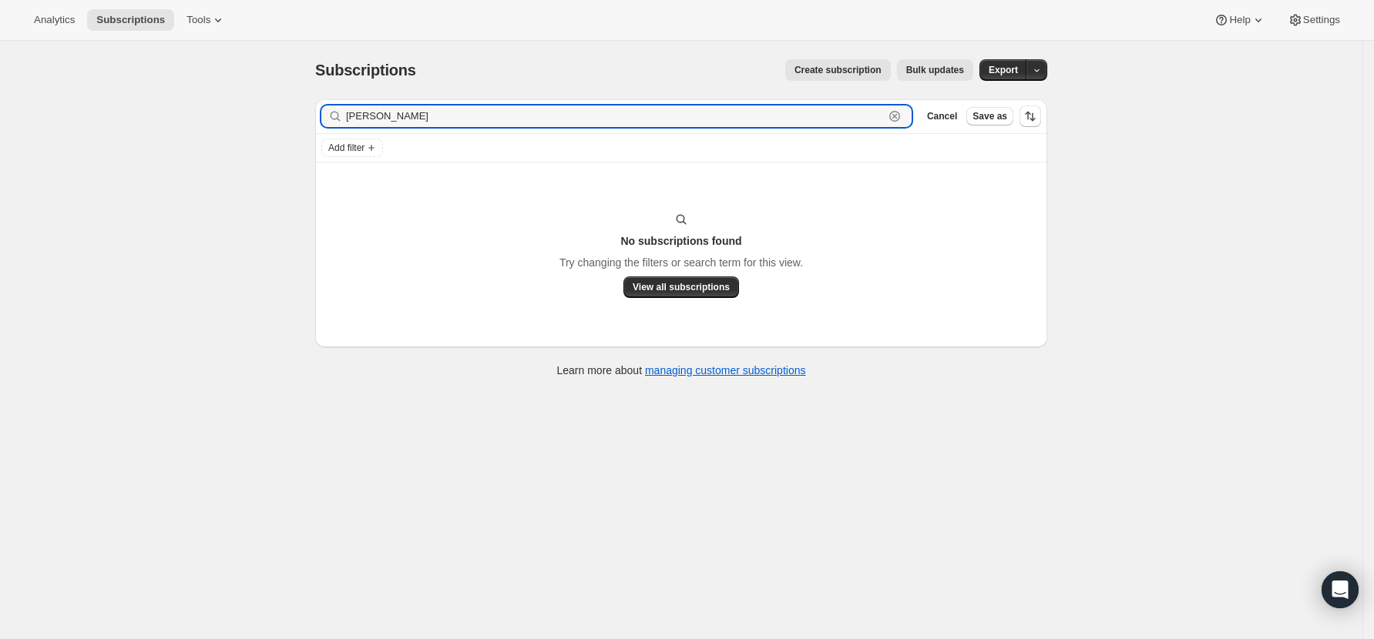
drag, startPoint x: 415, startPoint y: 118, endPoint x: 186, endPoint y: 116, distance: 228.8
click at [186, 116] on div "Subscriptions. This page is ready Subscriptions Create subscription Bulk update…" at bounding box center [681, 360] width 1362 height 639
drag, startPoint x: 402, startPoint y: 123, endPoint x: 311, endPoint y: 122, distance: 90.9
click at [311, 122] on div "Filter subscribers mariele Clear Cancel Save as Add filter No subscriptions fou…" at bounding box center [675, 240] width 744 height 307
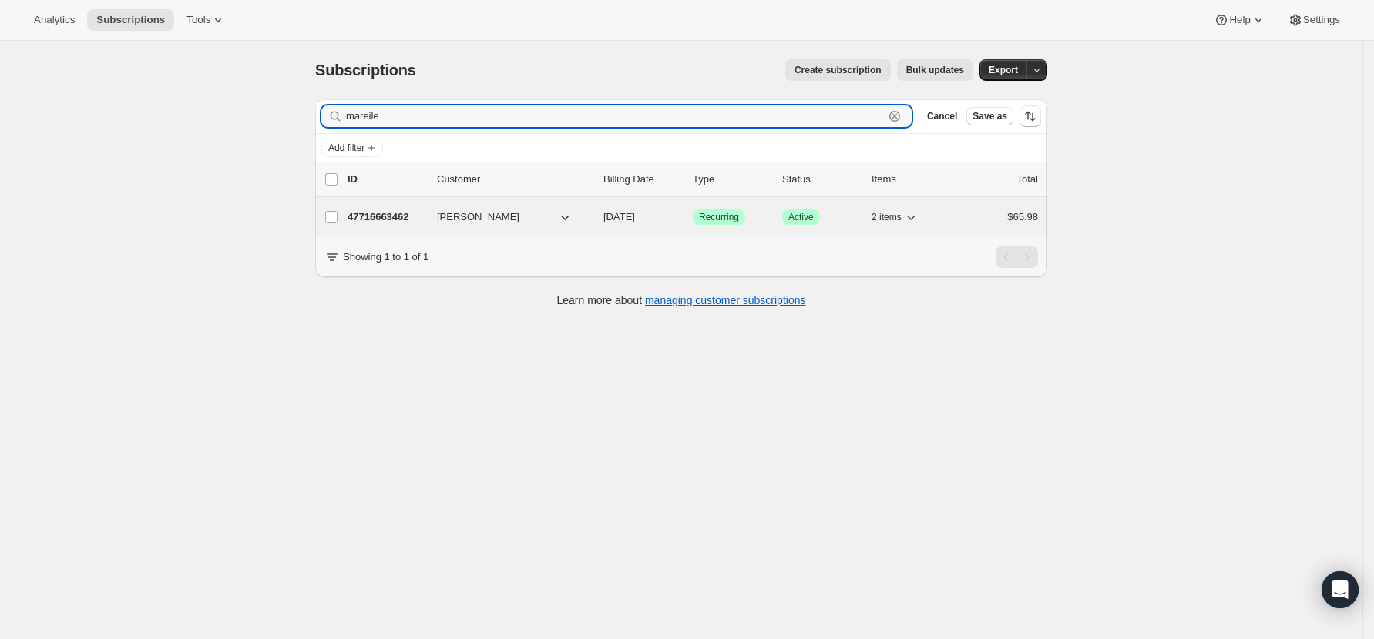
type input "mareile"
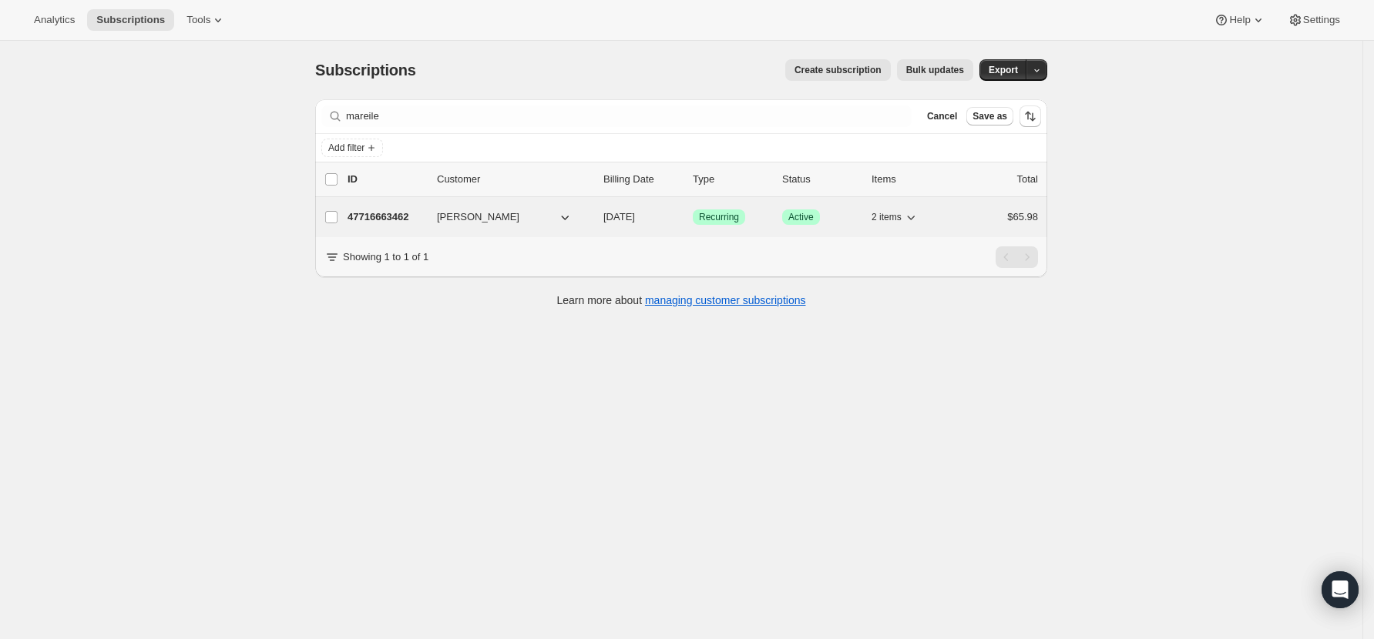
click at [388, 216] on p "47716663462" at bounding box center [385, 217] width 77 height 15
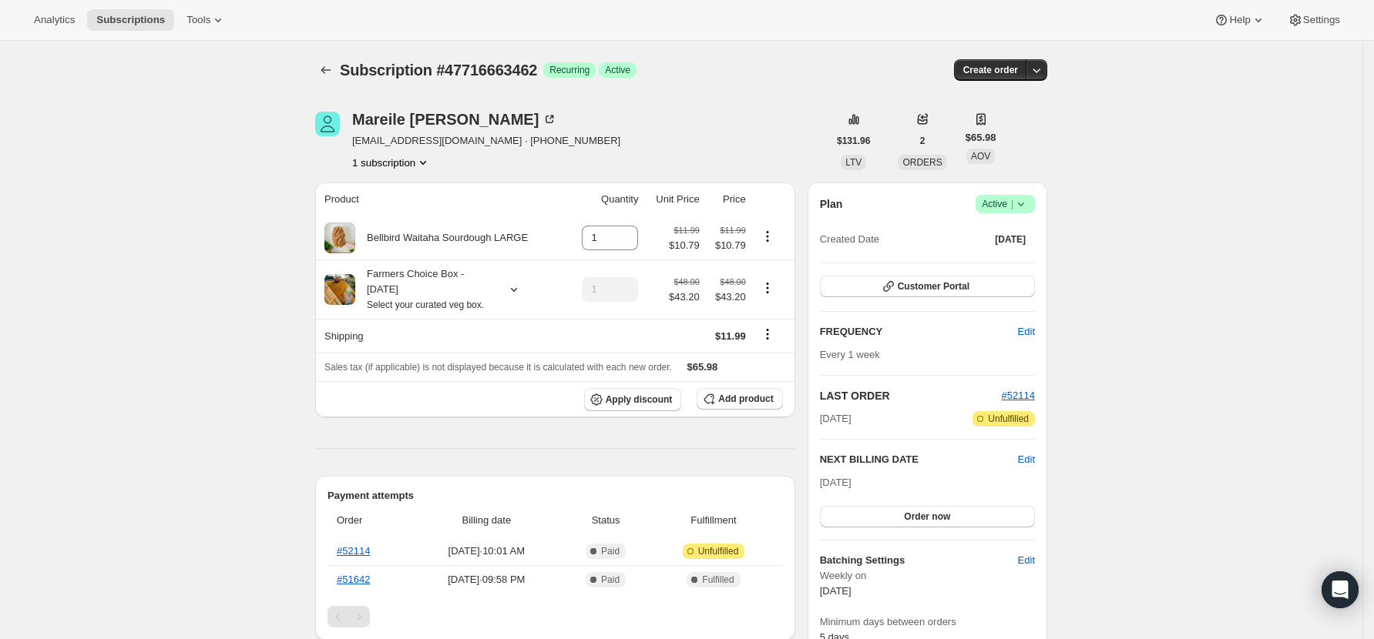
scroll to position [102, 0]
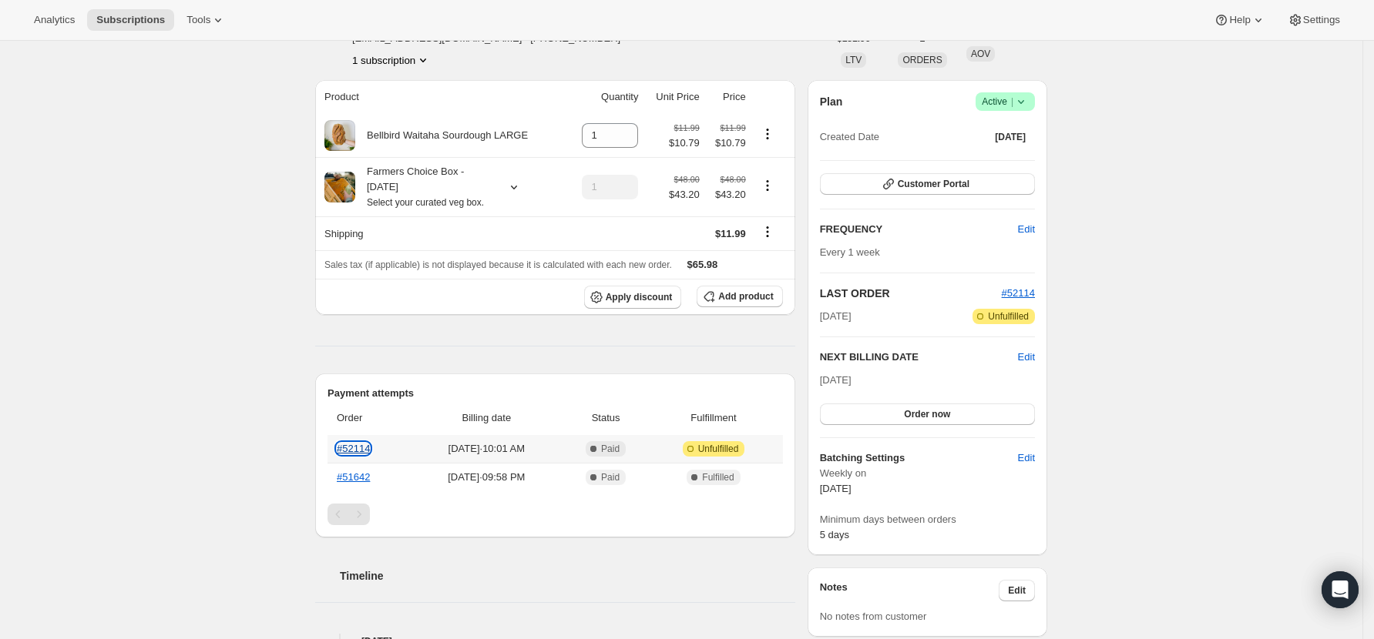
click at [367, 448] on link "#52114" at bounding box center [353, 449] width 33 height 12
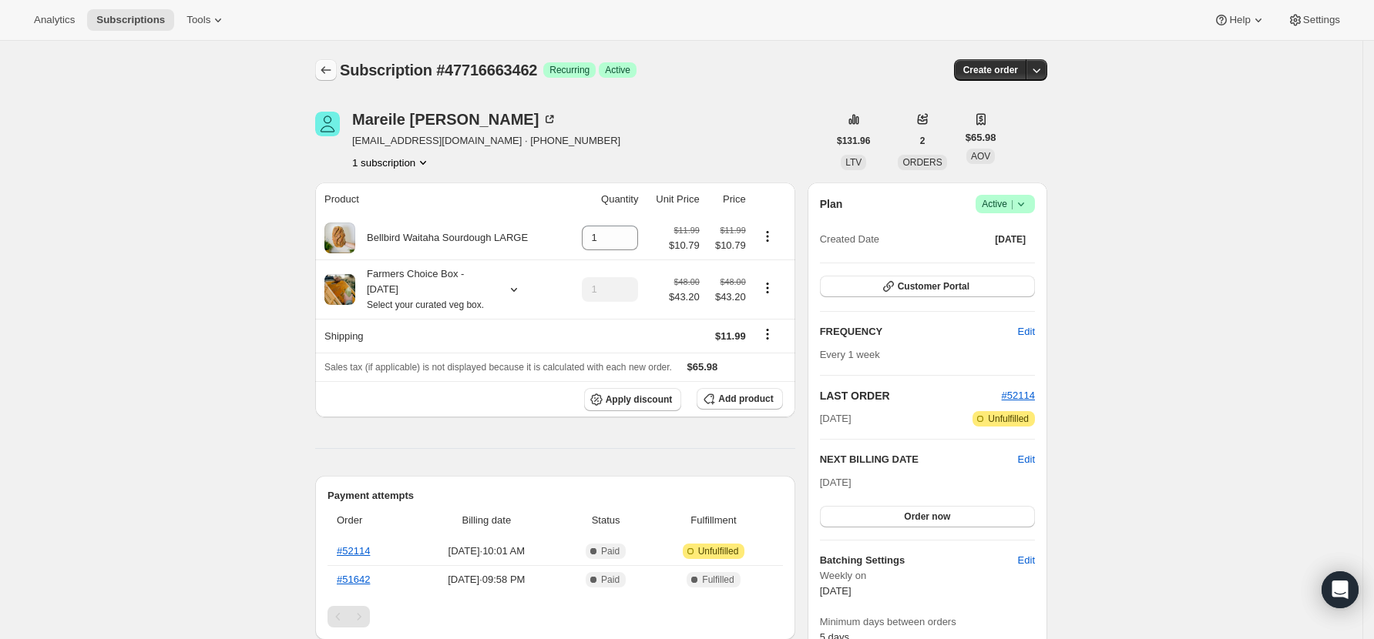
click at [328, 69] on icon "Subscriptions" at bounding box center [326, 70] width 10 height 8
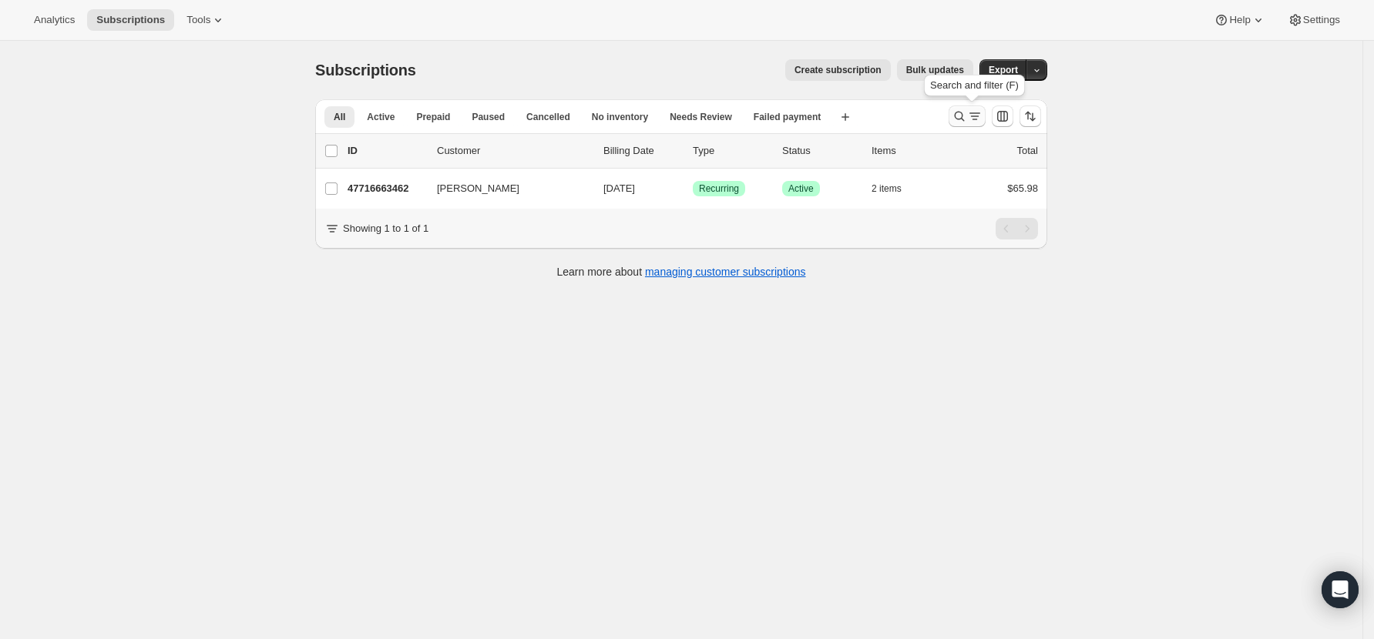
click at [967, 115] on icon "Search and filter results" at bounding box center [958, 116] width 15 height 15
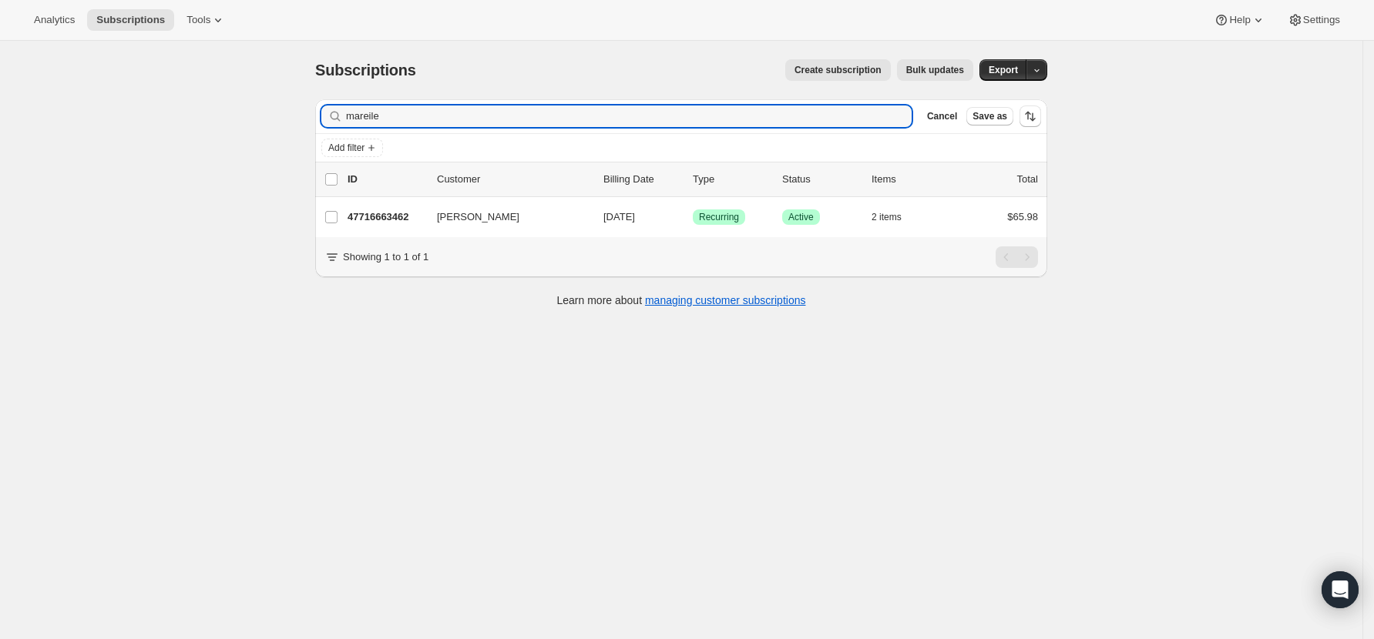
drag, startPoint x: 404, startPoint y: 120, endPoint x: 137, endPoint y: 72, distance: 271.7
click at [138, 72] on div "Subscriptions. This page is ready Subscriptions Create subscription Bulk update…" at bounding box center [681, 360] width 1362 height 639
type input "i"
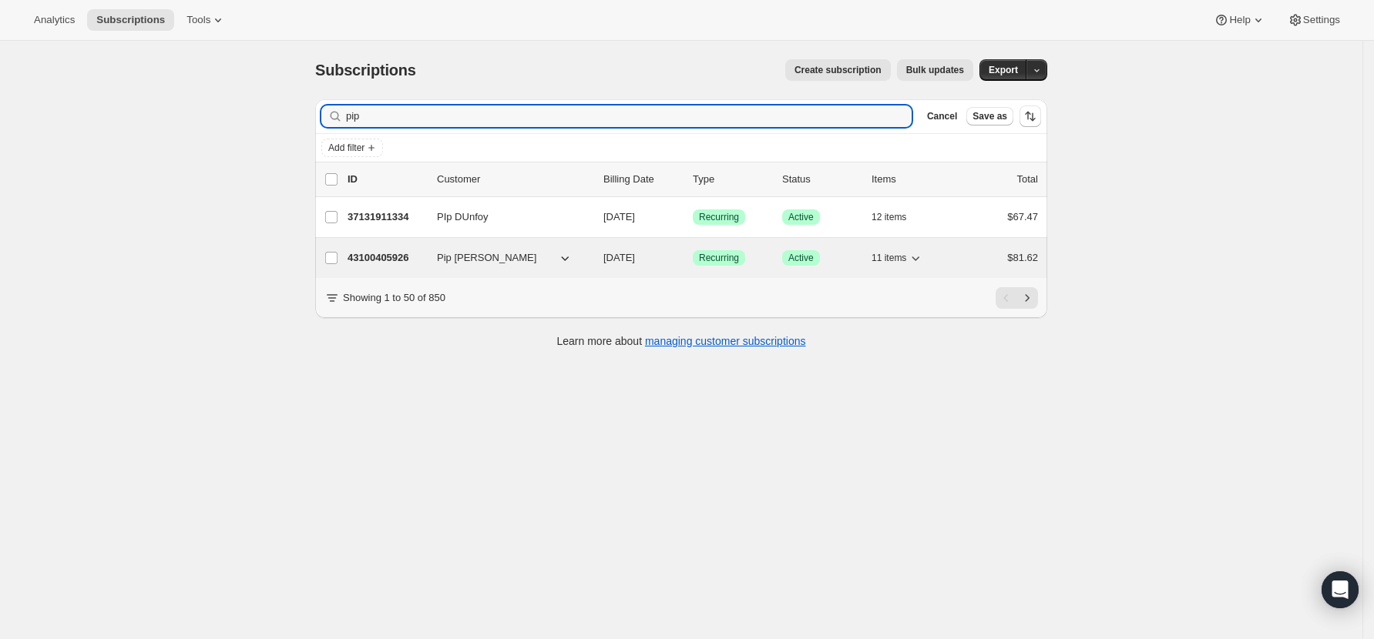
type input "pip"
click at [387, 257] on p "43100405926" at bounding box center [385, 257] width 77 height 15
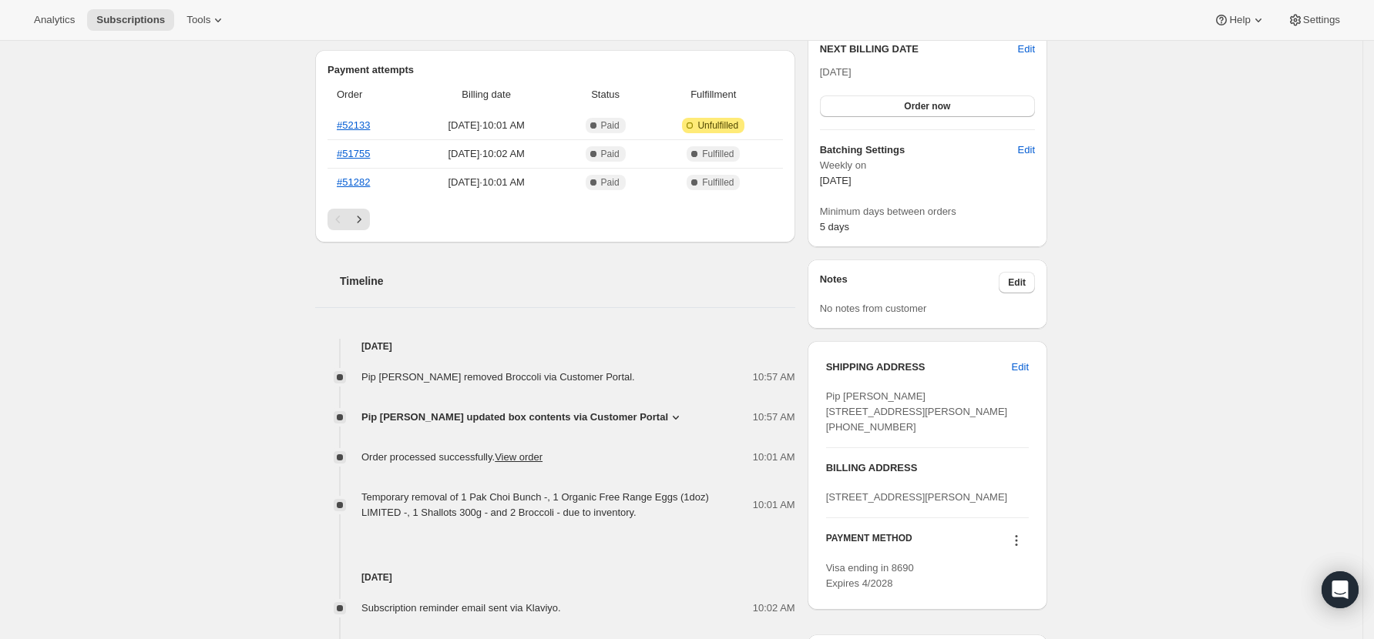
scroll to position [513, 0]
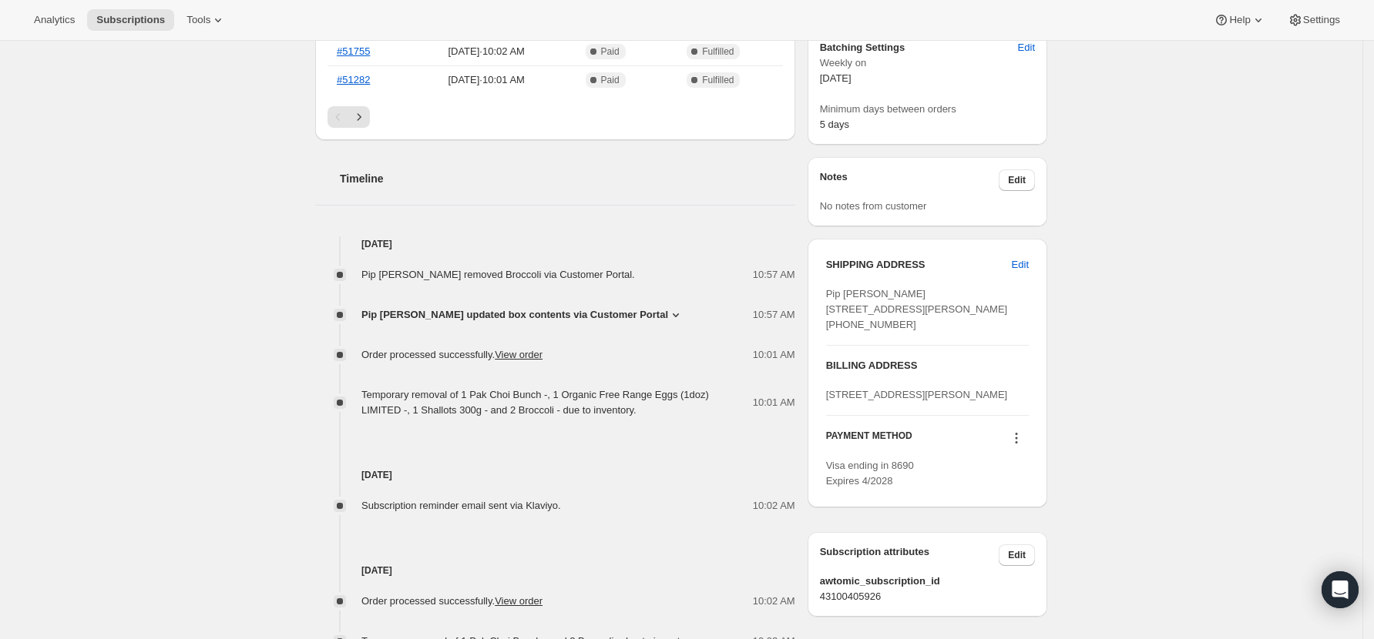
click at [608, 323] on span "Pip [PERSON_NAME] updated box contents via Customer Portal" at bounding box center [514, 314] width 307 height 15
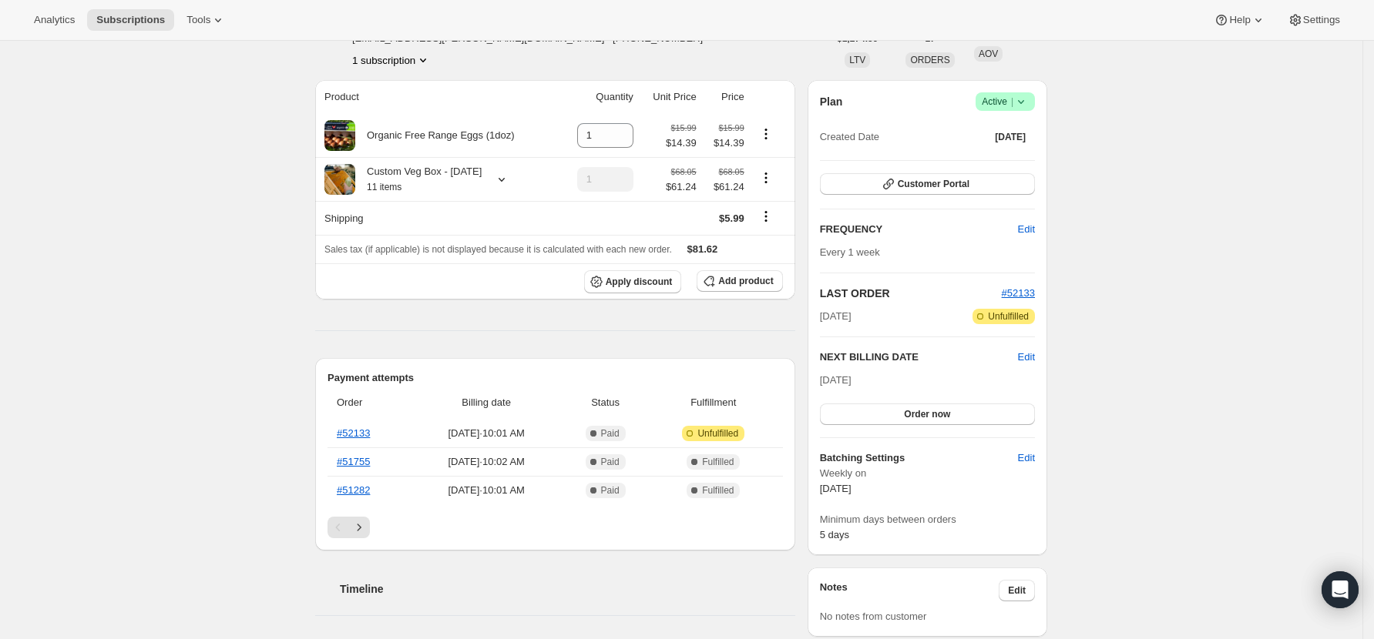
scroll to position [0, 0]
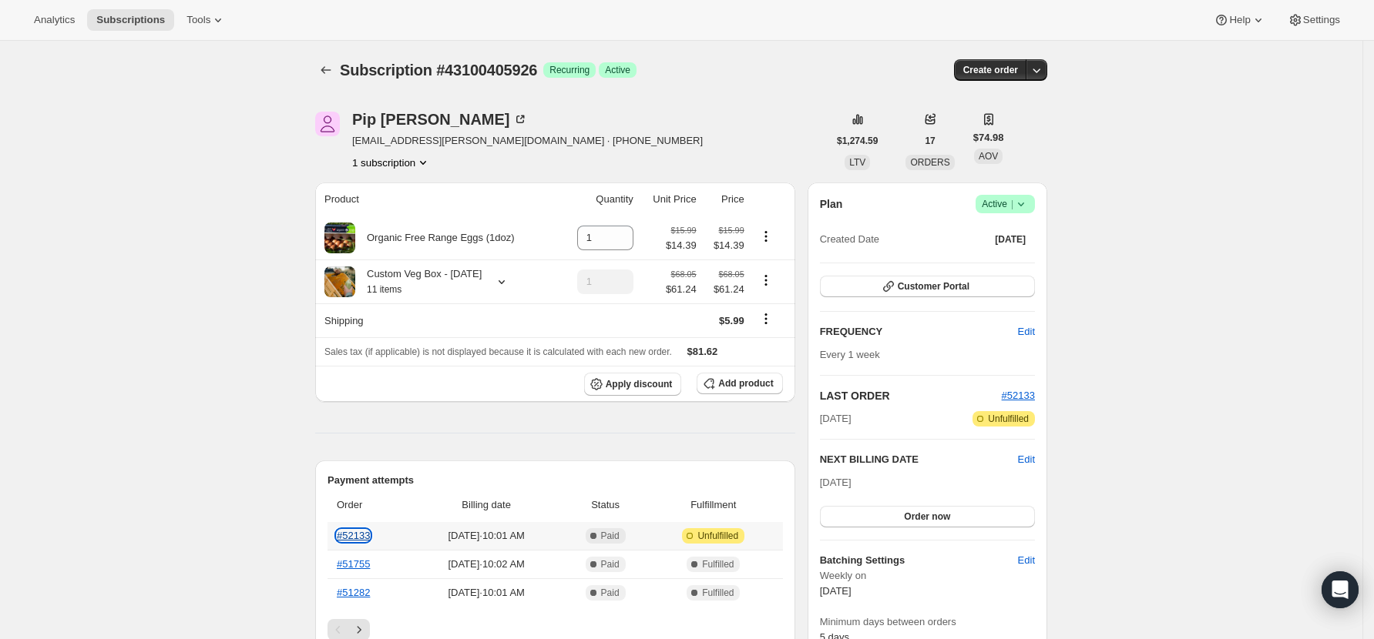
click at [354, 542] on link "#52133" at bounding box center [353, 536] width 33 height 12
click at [960, 512] on button "Order now" at bounding box center [927, 517] width 215 height 22
click at [960, 512] on span "Click to confirm" at bounding box center [927, 517] width 70 height 12
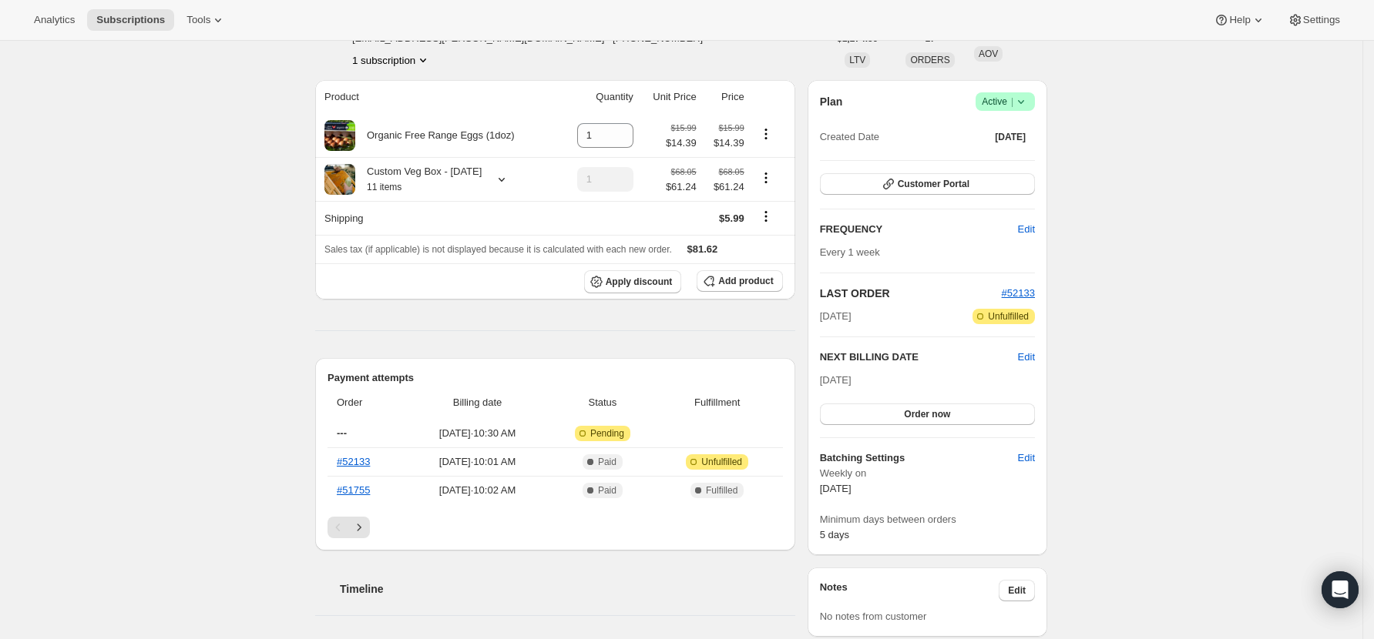
scroll to position [205, 0]
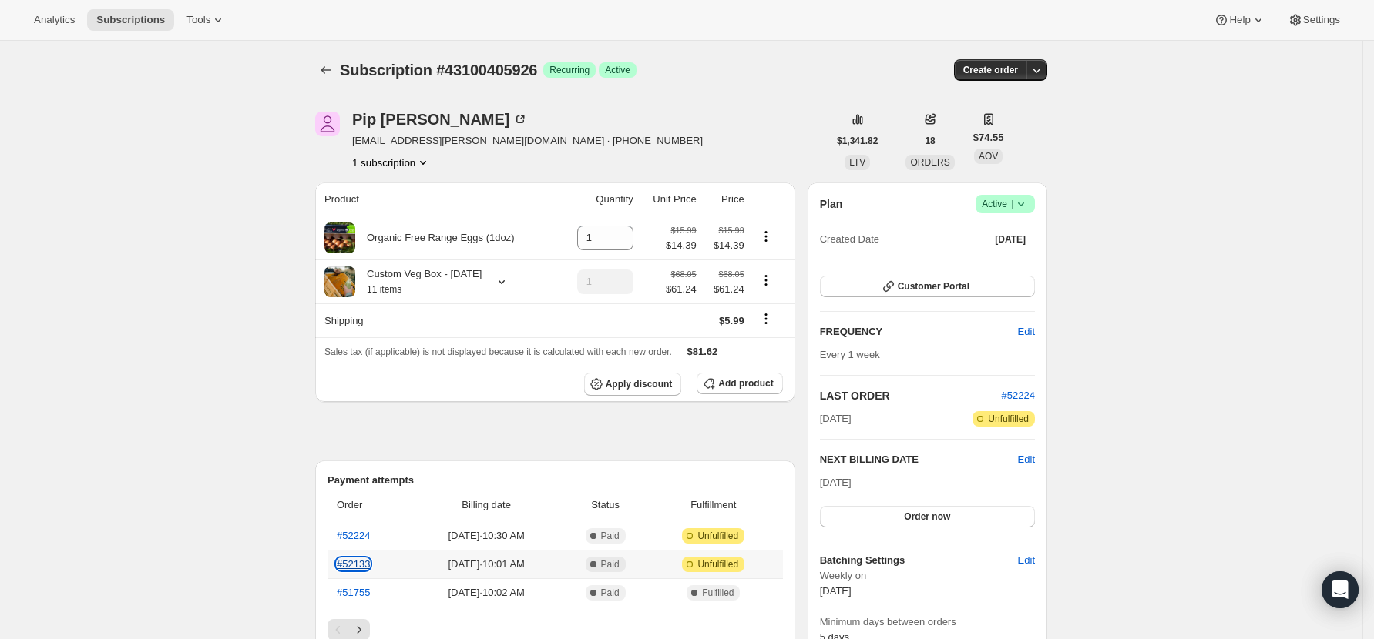
click at [358, 570] on link "#52133" at bounding box center [353, 565] width 33 height 12
